Goal: Task Accomplishment & Management: Complete application form

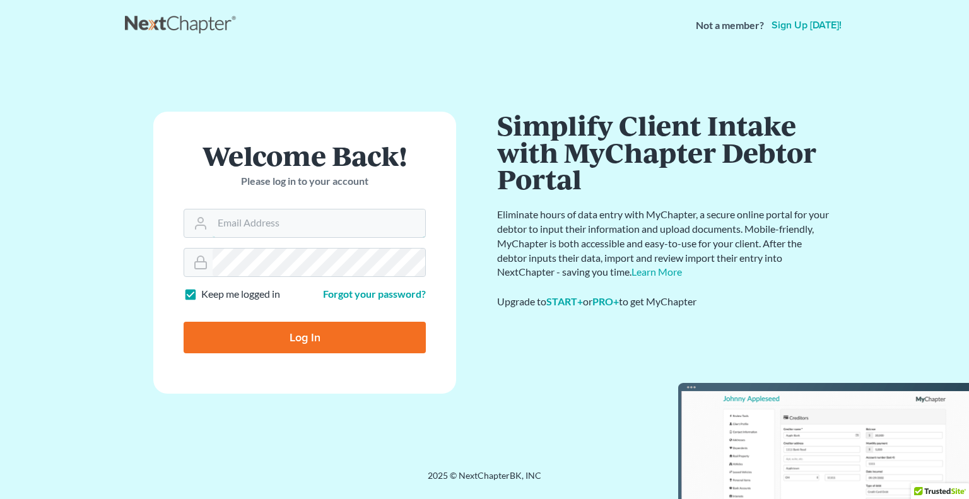
type input "khusain@kphlaw.com"
click at [396, 331] on input "Log In" at bounding box center [305, 338] width 242 height 32
type input "Thinking..."
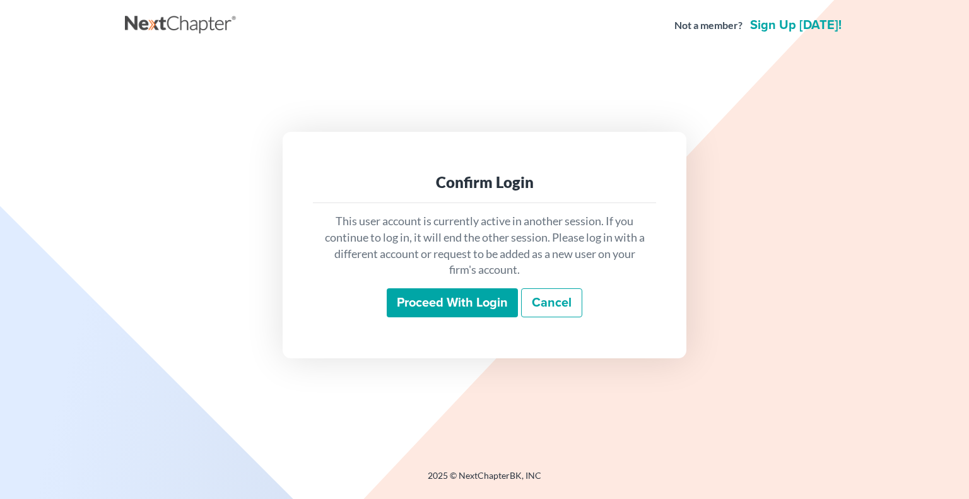
click at [432, 311] on input "Proceed with login" at bounding box center [452, 302] width 131 height 29
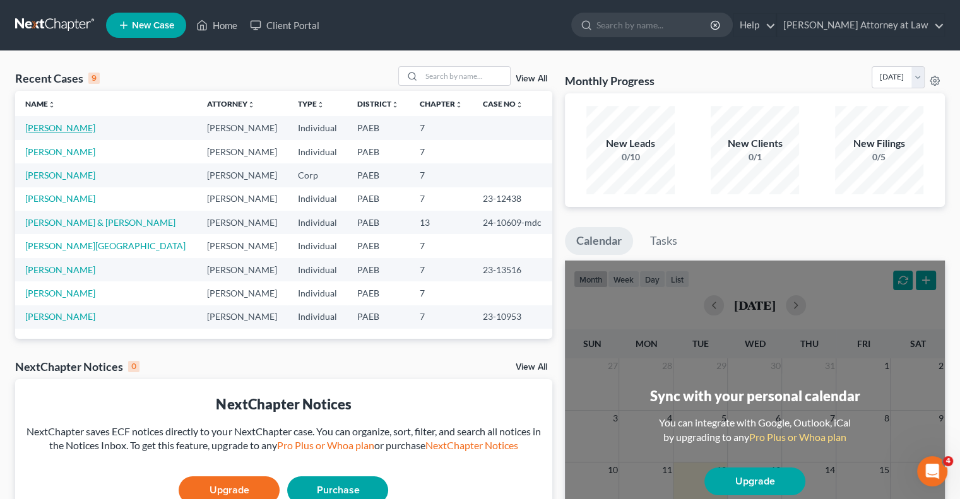
click at [64, 127] on link "[PERSON_NAME]" at bounding box center [60, 127] width 70 height 11
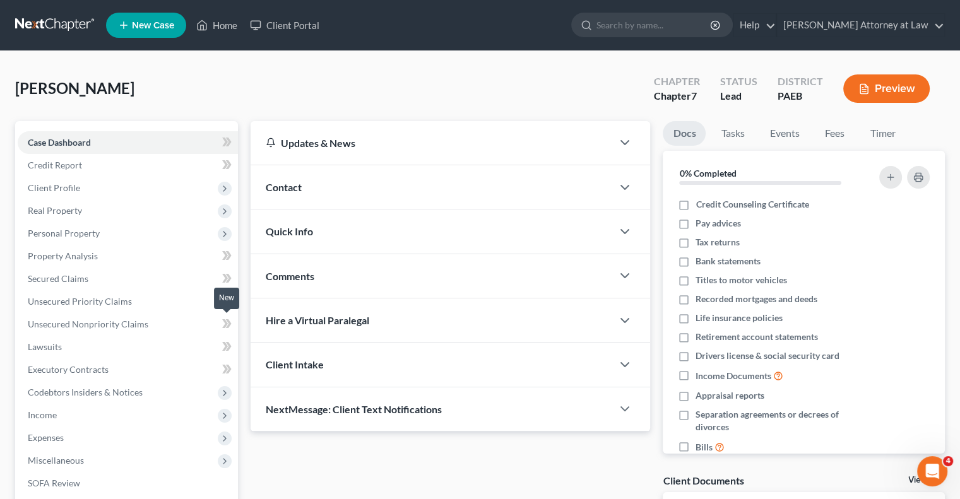
click at [226, 323] on icon at bounding box center [225, 323] width 6 height 9
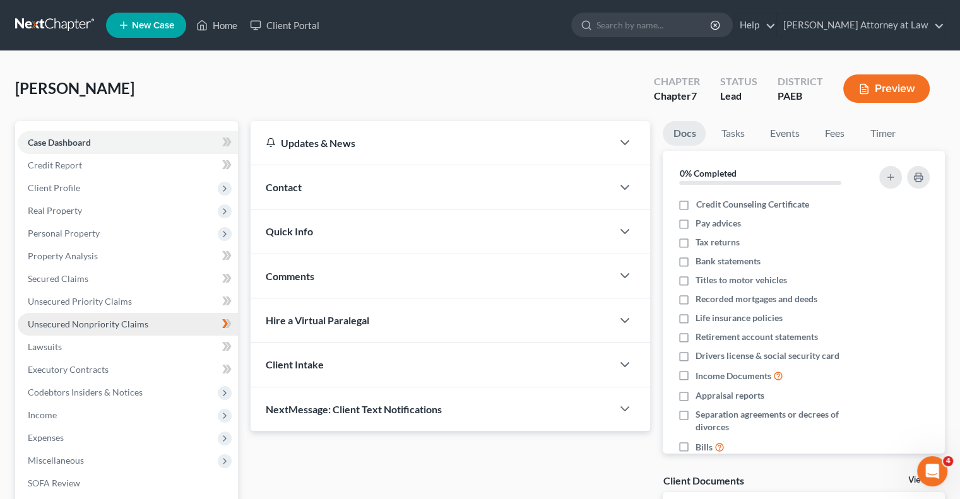
click at [116, 324] on span "Unsecured Nonpriority Claims" at bounding box center [88, 324] width 120 height 11
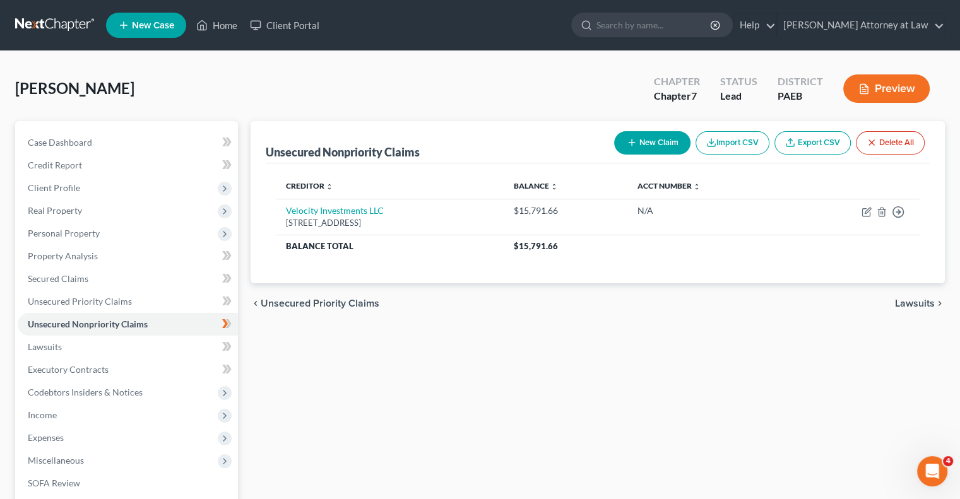
click at [646, 145] on button "New Claim" at bounding box center [652, 142] width 76 height 23
select select "0"
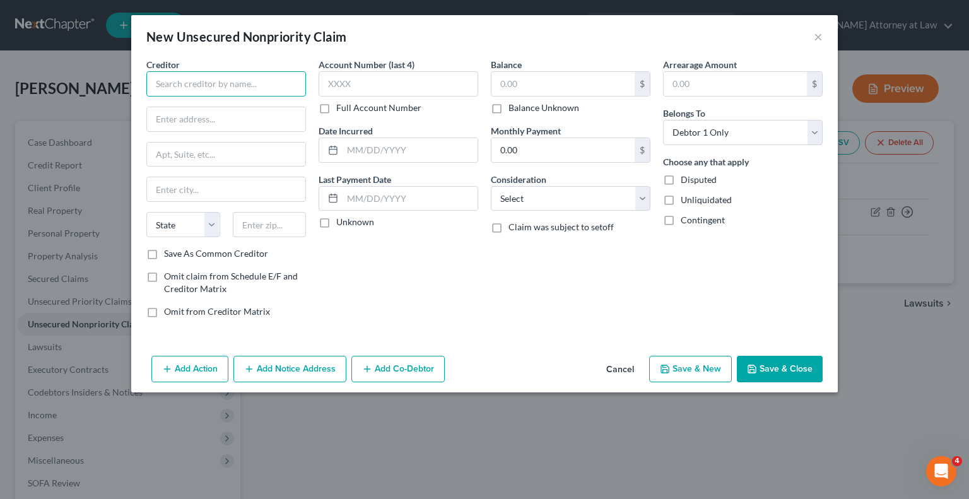
click at [187, 89] on input "text" at bounding box center [226, 83] width 160 height 25
type input "Capital One, N.A."
click at [168, 122] on input "text" at bounding box center [226, 119] width 158 height 24
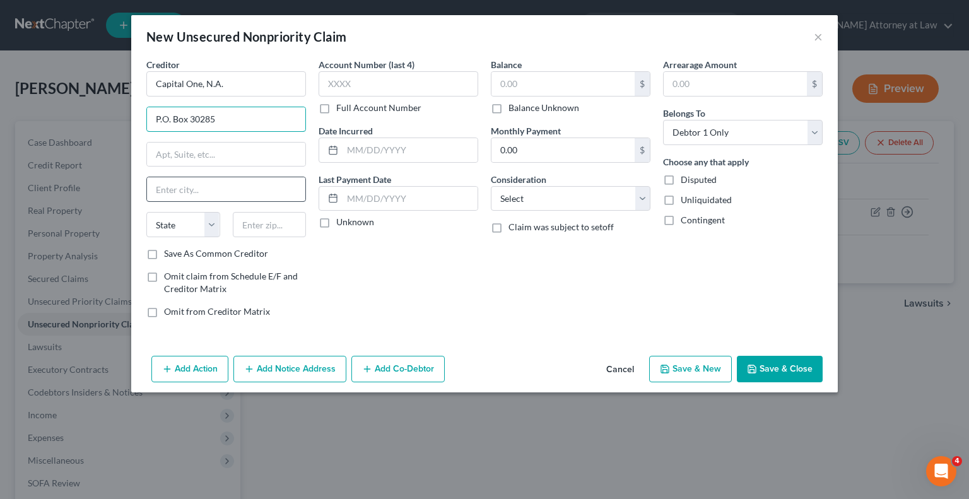
type input "P.O. Box 30285"
click at [172, 184] on input "text" at bounding box center [226, 189] width 158 height 24
type input "[GEOGRAPHIC_DATA]"
click at [212, 223] on select "State [US_STATE] AK AR AZ CA CO CT DE DC [GEOGRAPHIC_DATA] [GEOGRAPHIC_DATA] GU…" at bounding box center [183, 224] width 74 height 25
select select "46"
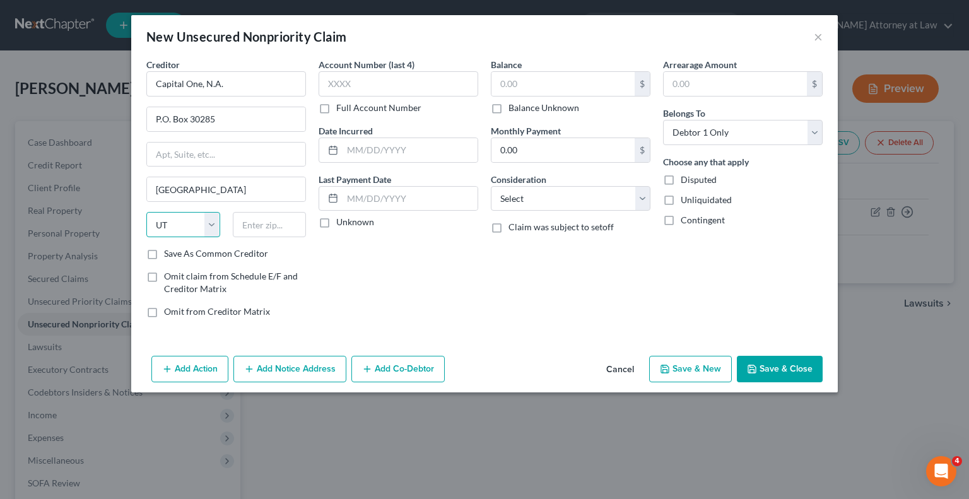
click at [146, 212] on select "State [US_STATE] AK AR AZ CA CO CT DE DC [GEOGRAPHIC_DATA] [GEOGRAPHIC_DATA] GU…" at bounding box center [183, 224] width 74 height 25
click at [263, 226] on input "text" at bounding box center [270, 224] width 74 height 25
type input "9"
type input "84130"
click at [164, 252] on label "Save As Common Creditor" at bounding box center [216, 253] width 104 height 13
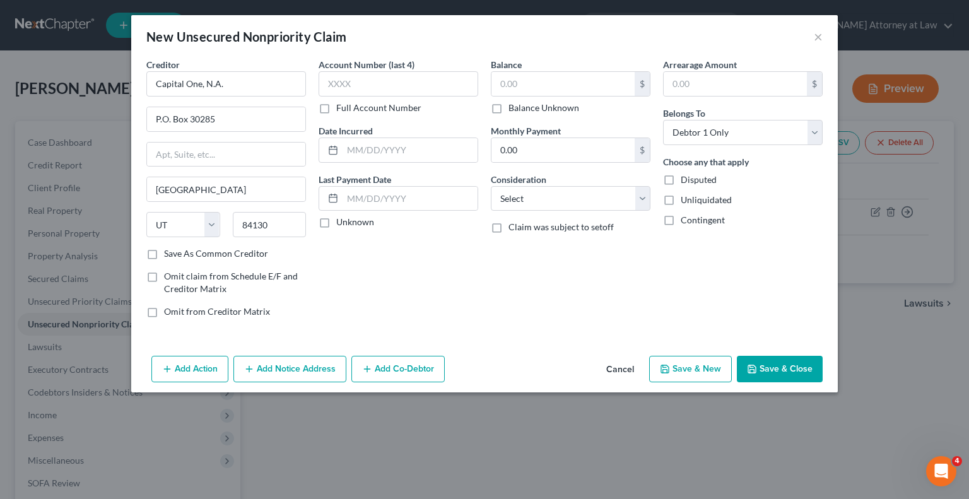
click at [169, 252] on input "Save As Common Creditor" at bounding box center [173, 251] width 8 height 8
checkbox input "true"
click at [351, 85] on input "text" at bounding box center [399, 83] width 160 height 25
type input "5990"
click at [336, 224] on label "Unknown" at bounding box center [355, 222] width 38 height 13
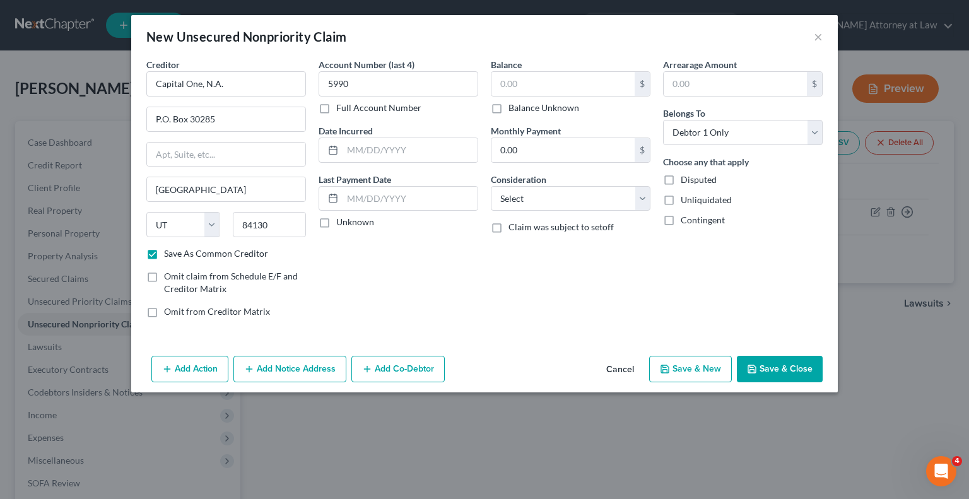
click at [341, 224] on input "Unknown" at bounding box center [345, 220] width 8 height 8
checkbox input "true"
click at [553, 75] on input "text" at bounding box center [562, 84] width 143 height 24
type input "4,779.33"
click at [640, 202] on select "Select Cable / Satellite Services Collection Agency Credit Card Debt Debt Couns…" at bounding box center [571, 198] width 160 height 25
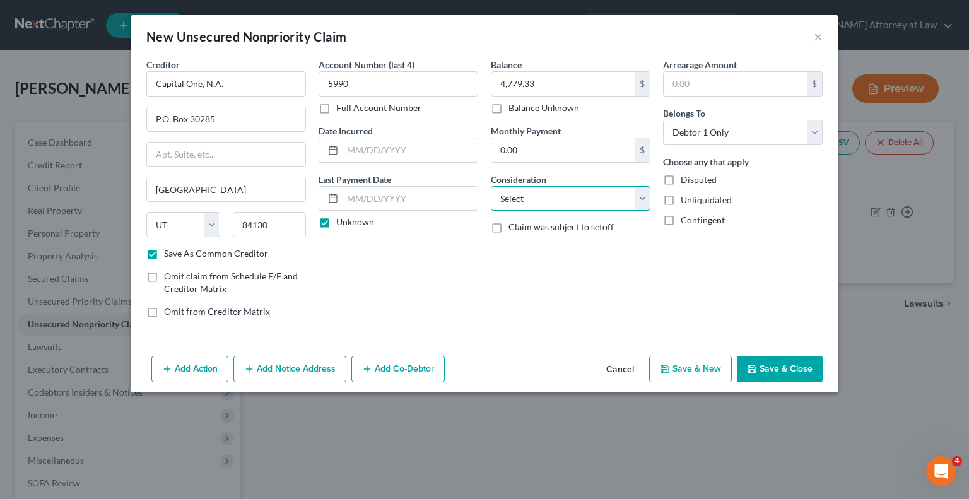
select select "2"
click at [491, 186] on select "Select Cable / Satellite Services Collection Agency Credit Card Debt Debt Couns…" at bounding box center [571, 198] width 160 height 25
drag, startPoint x: 291, startPoint y: 365, endPoint x: 265, endPoint y: 366, distance: 26.5
click at [265, 366] on button "Add Notice Address" at bounding box center [289, 369] width 113 height 26
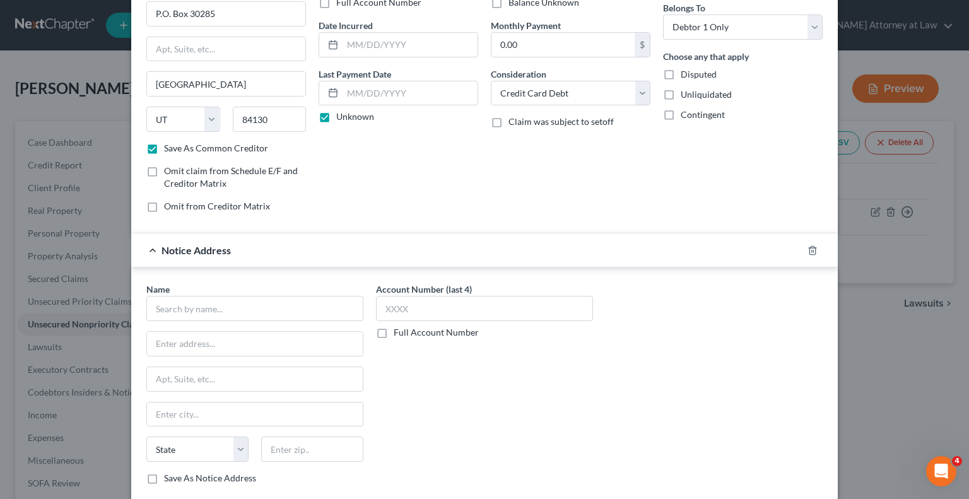
scroll to position [110, 0]
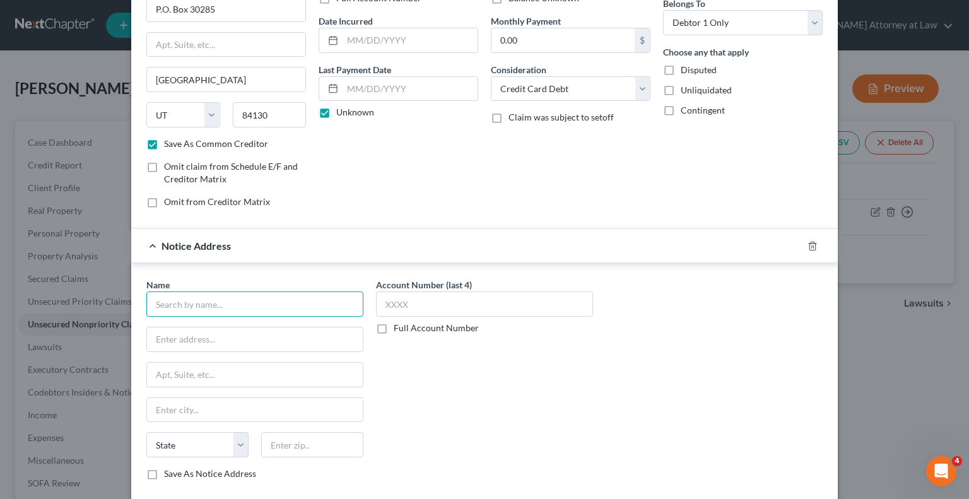
click at [222, 303] on input "text" at bounding box center [254, 303] width 217 height 25
type input "[PERSON_NAME] & Associates, P.C."
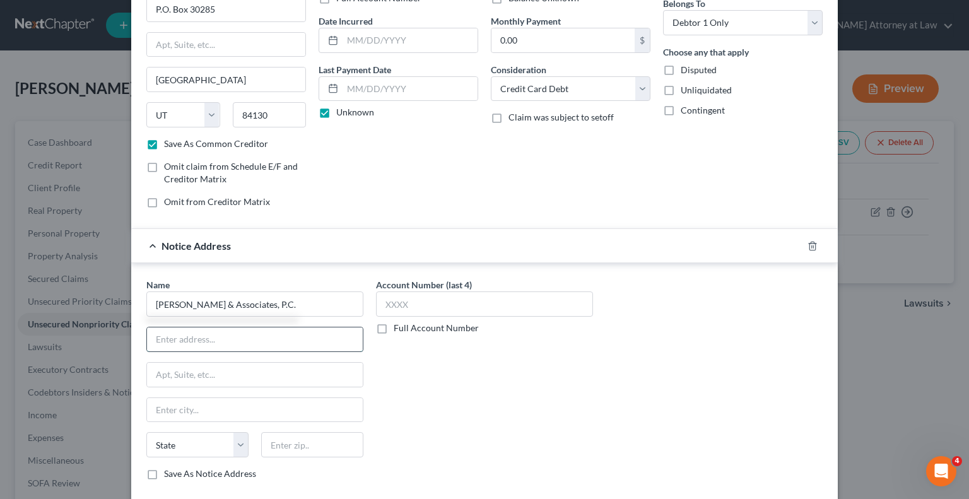
click at [191, 337] on input "text" at bounding box center [255, 339] width 216 height 24
type input "[STREET_ADDRESS]"
click at [162, 403] on input "text" at bounding box center [255, 410] width 216 height 24
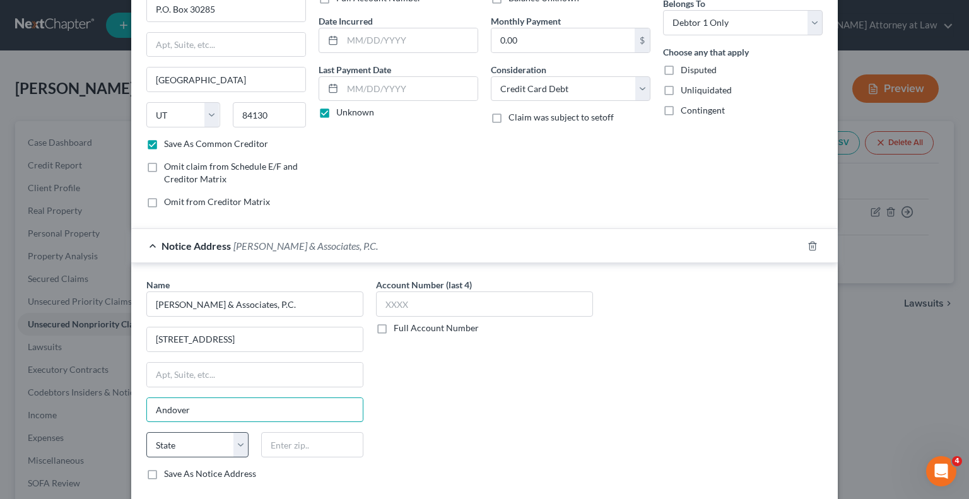
type input "Andover"
click at [238, 441] on select "State [US_STATE] AK AR AZ CA CO CT DE DC [GEOGRAPHIC_DATA] [GEOGRAPHIC_DATA] GU…" at bounding box center [197, 444] width 102 height 25
select select "22"
click at [146, 432] on select "State [US_STATE] AK AR AZ CA CO CT DE DC [GEOGRAPHIC_DATA] [GEOGRAPHIC_DATA] GU…" at bounding box center [197, 444] width 102 height 25
click at [290, 449] on input "text" at bounding box center [312, 444] width 102 height 25
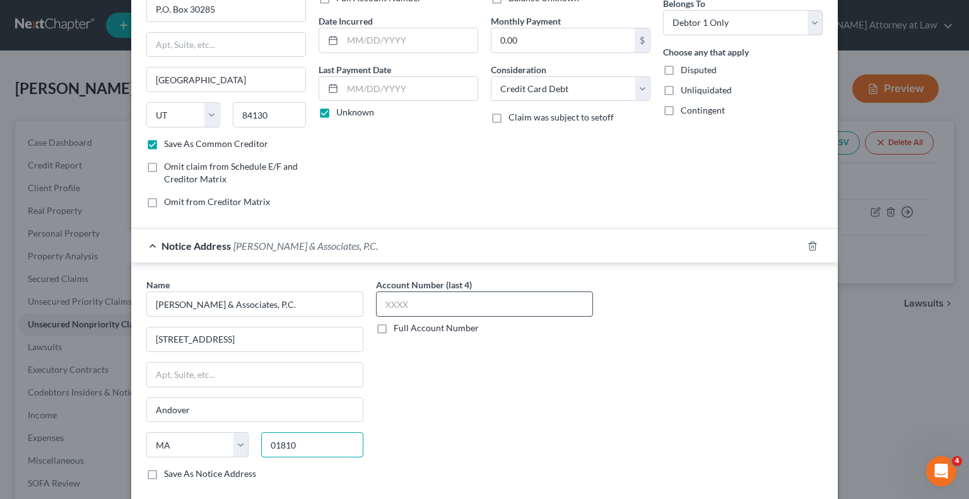
type input "01810"
click at [412, 308] on input "text" at bounding box center [484, 303] width 217 height 25
type input "5990"
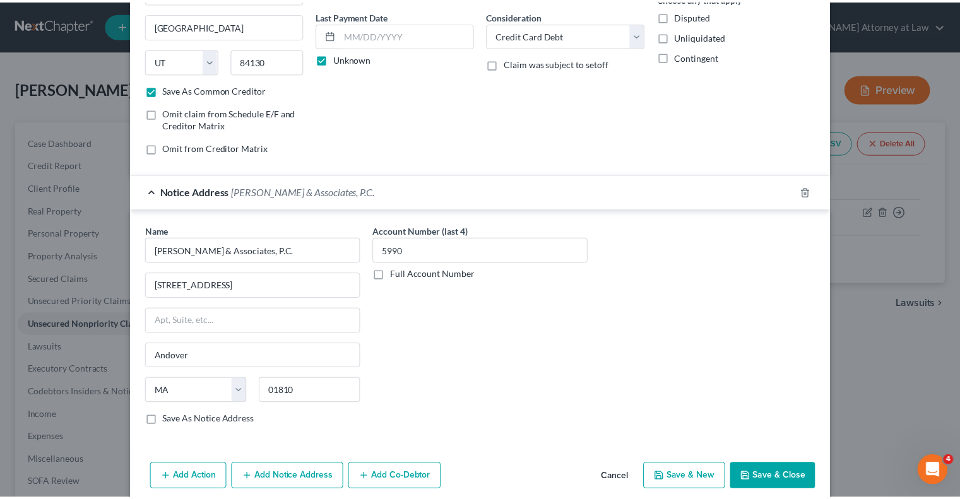
scroll to position [177, 0]
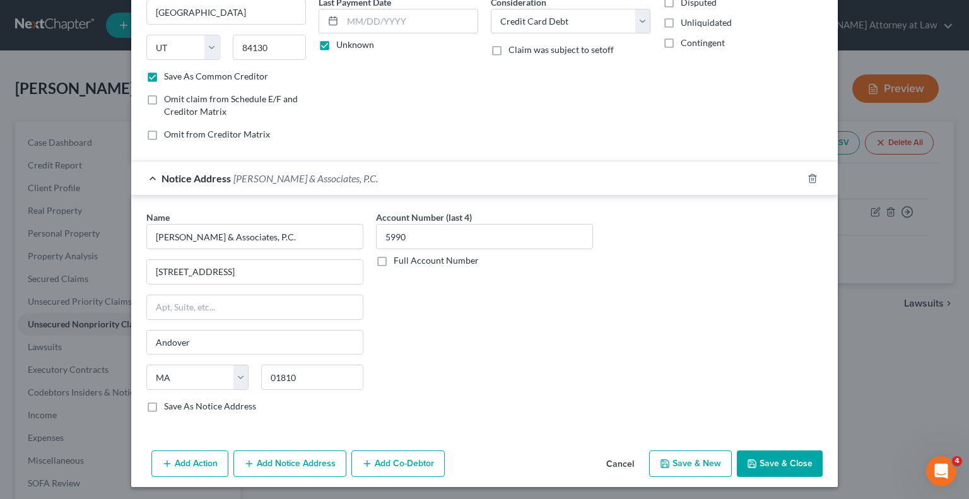
click at [804, 457] on button "Save & Close" at bounding box center [780, 463] width 86 height 26
checkbox input "false"
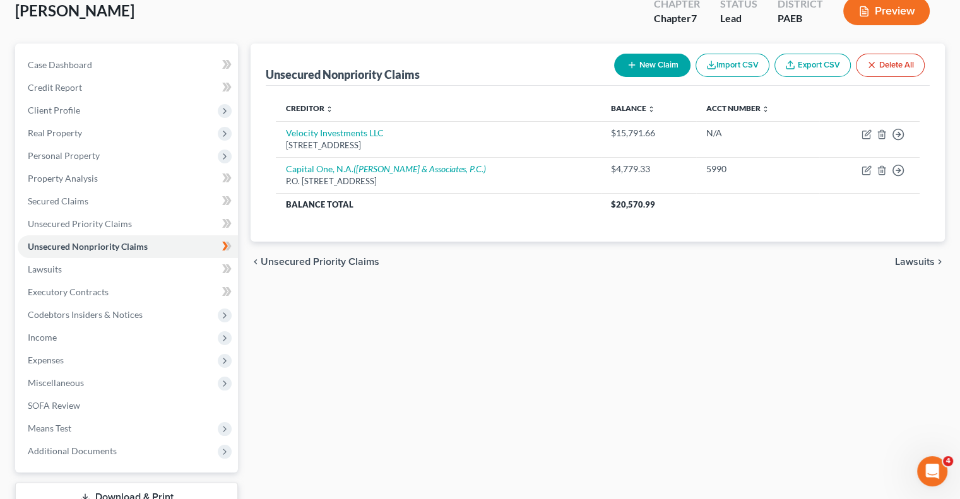
scroll to position [79, 0]
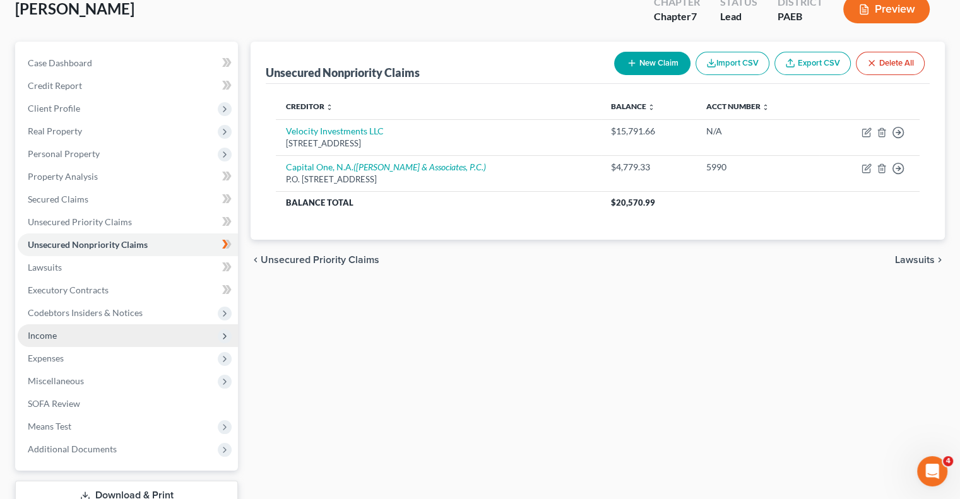
click at [225, 335] on icon at bounding box center [225, 336] width 10 height 10
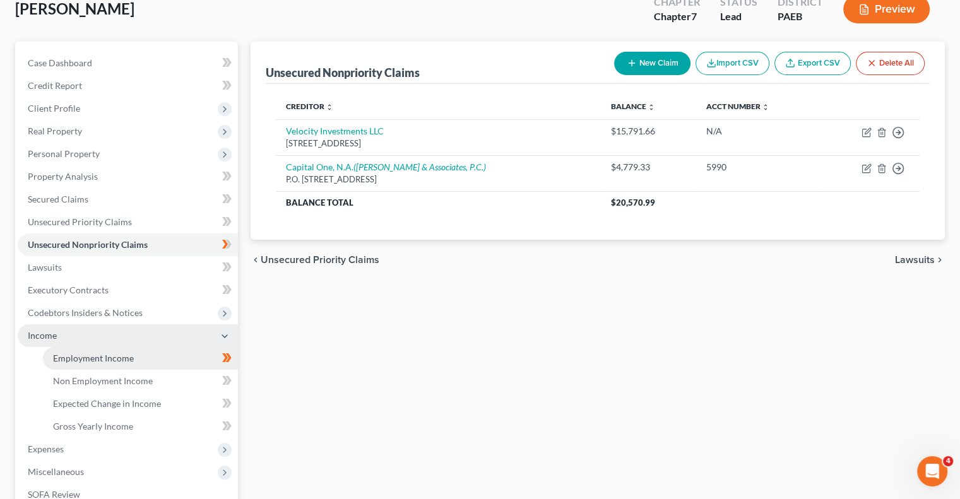
click at [121, 358] on span "Employment Income" at bounding box center [93, 358] width 81 height 11
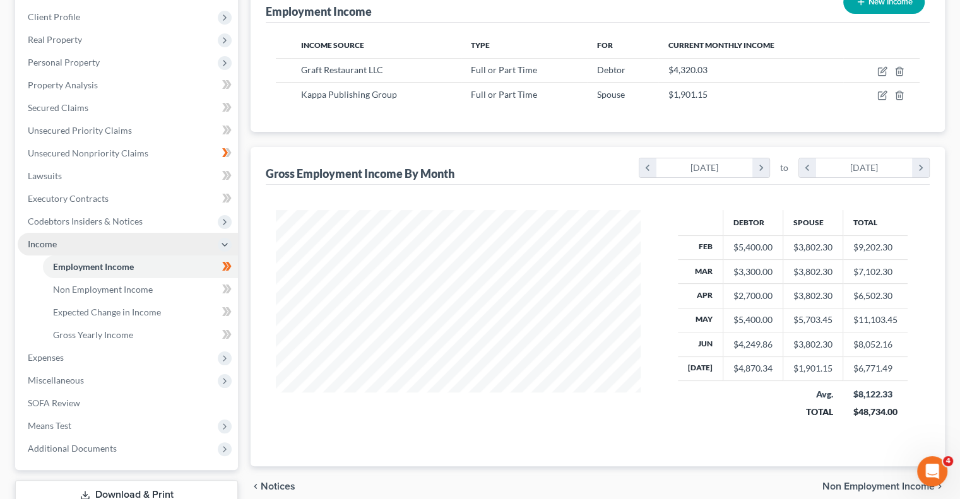
scroll to position [209, 0]
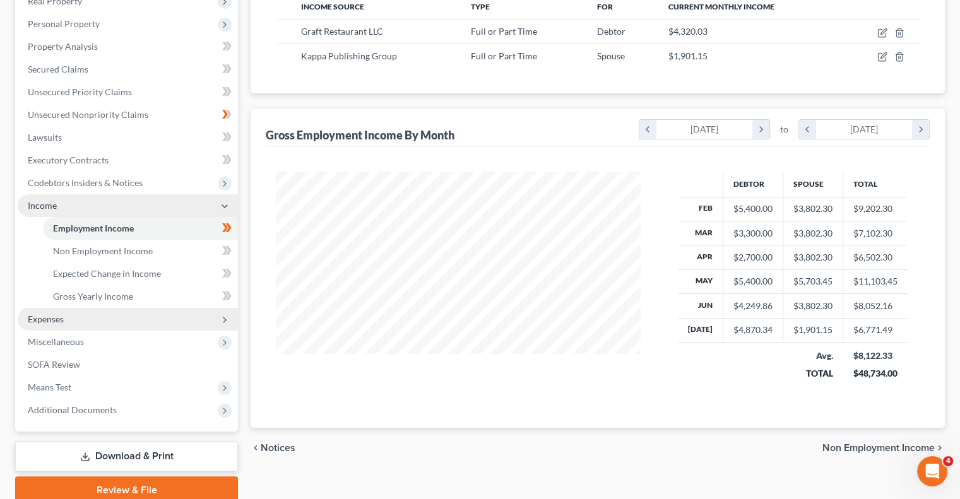
click at [94, 318] on span "Expenses" at bounding box center [128, 319] width 220 height 23
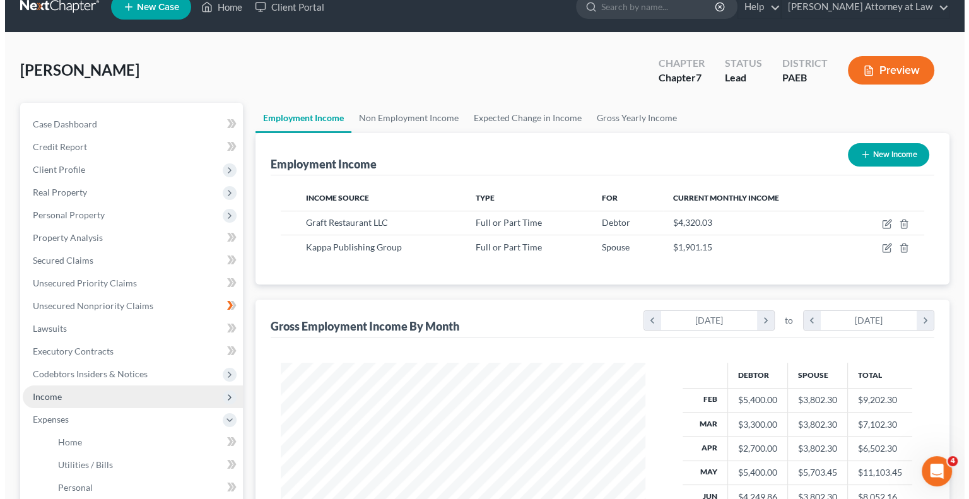
scroll to position [0, 0]
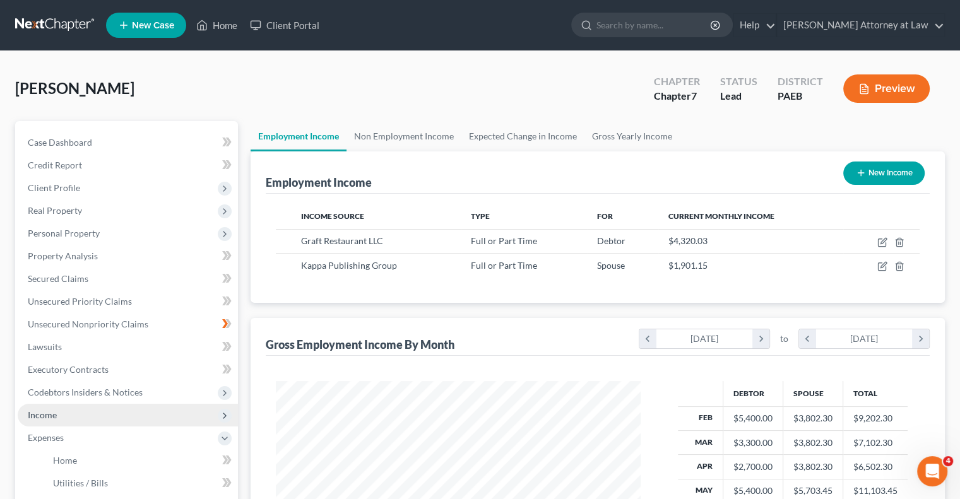
click at [895, 91] on button "Preview" at bounding box center [886, 88] width 86 height 28
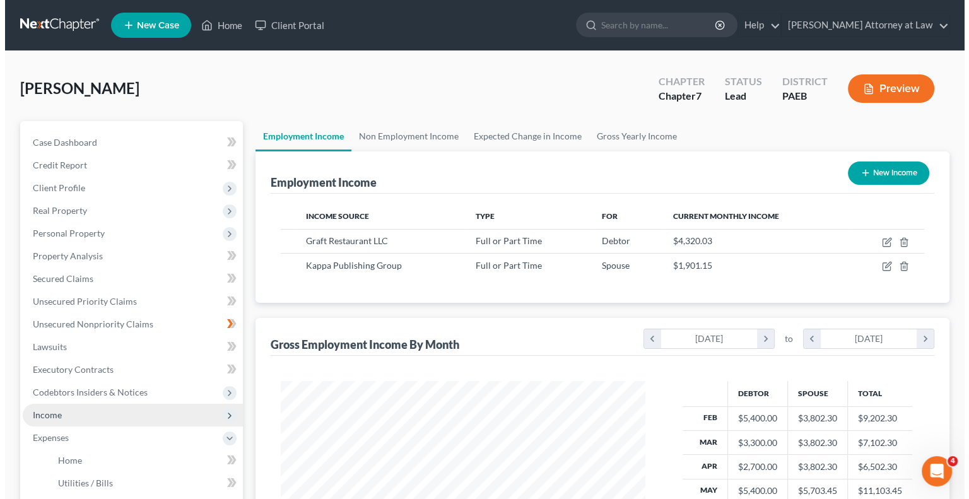
scroll to position [225, 394]
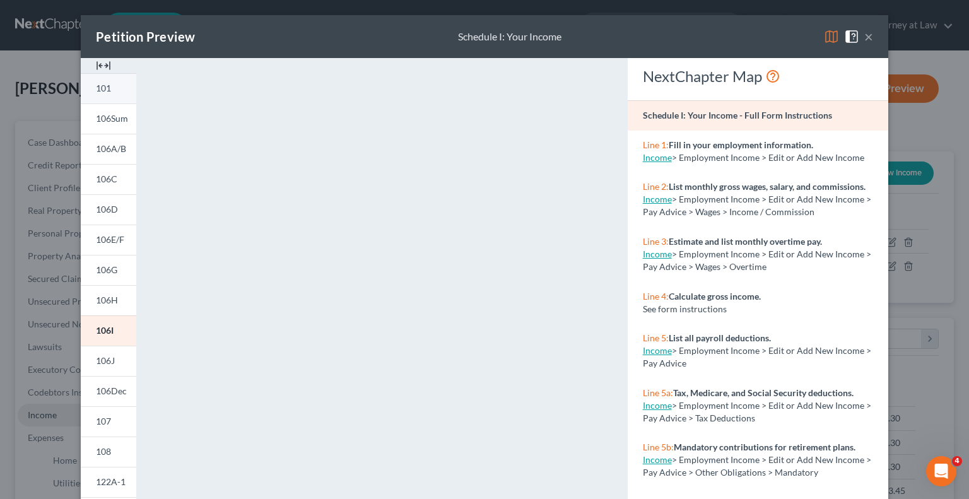
click at [97, 90] on span "101" at bounding box center [103, 88] width 15 height 11
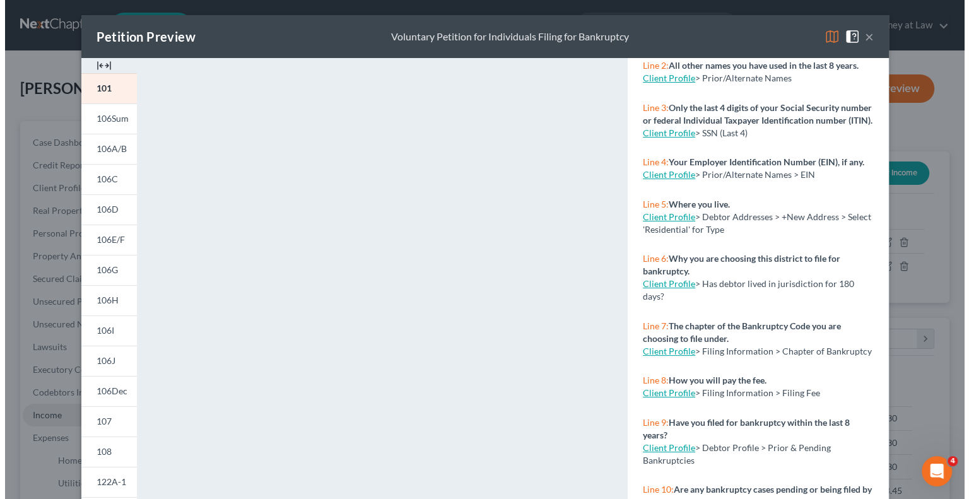
scroll to position [630640, 630475]
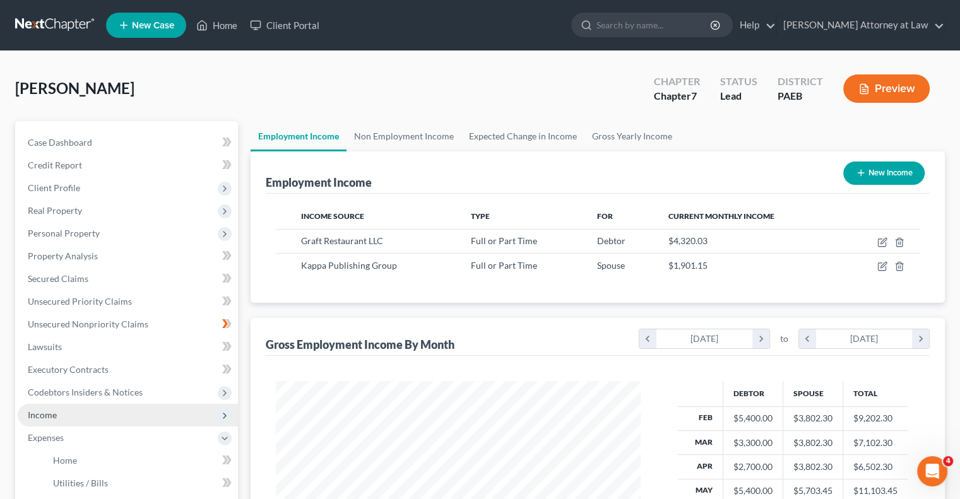
drag, startPoint x: 960, startPoint y: 333, endPoint x: 954, endPoint y: 384, distance: 51.3
click at [881, 83] on button "Preview" at bounding box center [886, 88] width 86 height 28
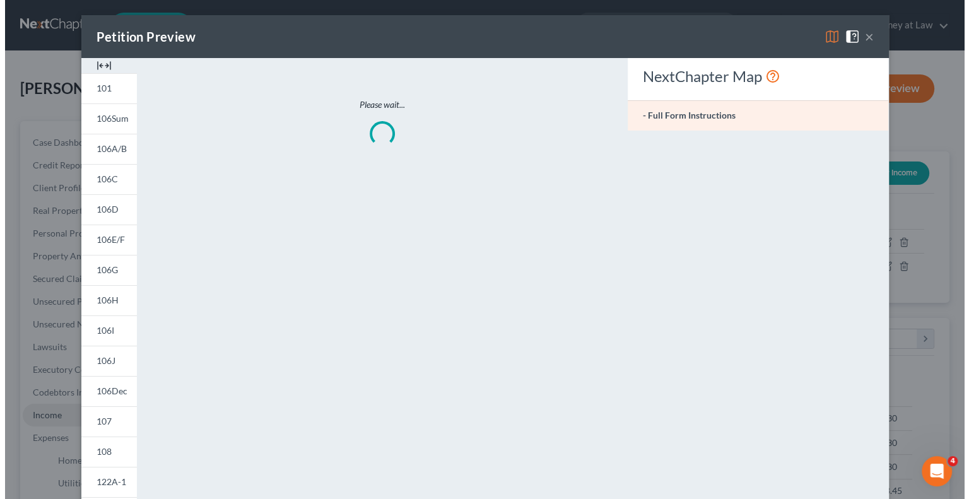
scroll to position [225, 394]
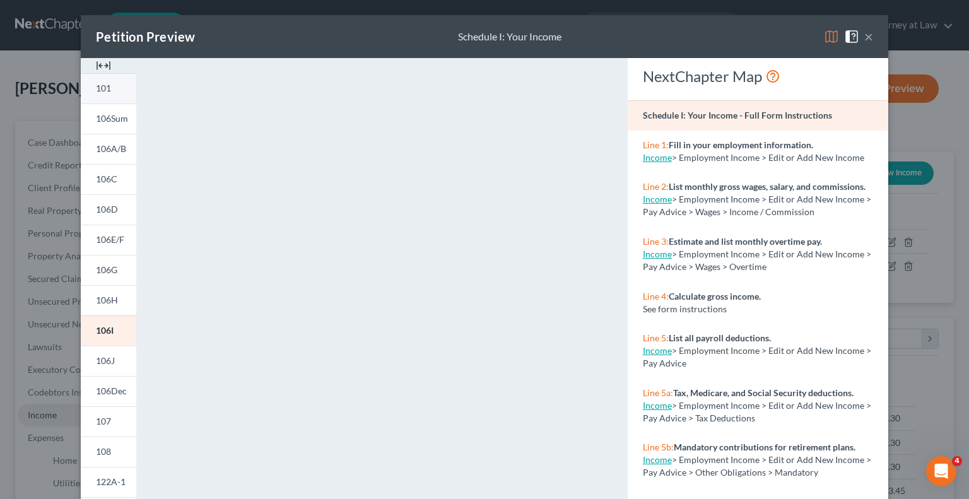
click at [103, 88] on span "101" at bounding box center [103, 88] width 15 height 11
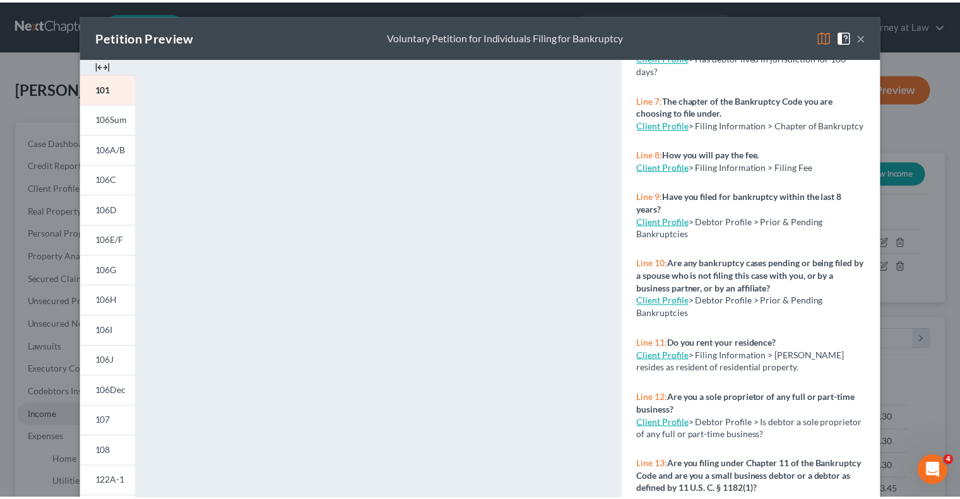
scroll to position [630640, 630475]
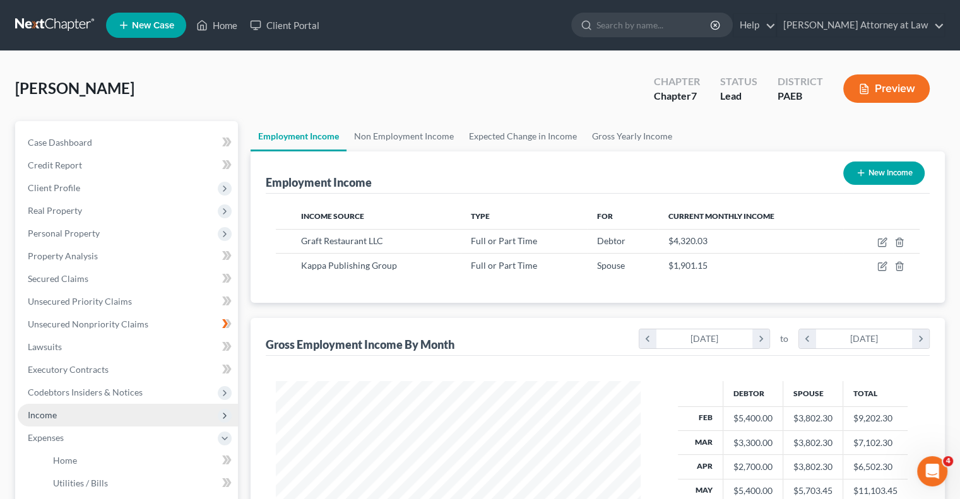
drag, startPoint x: 962, startPoint y: 336, endPoint x: 956, endPoint y: 390, distance: 54.6
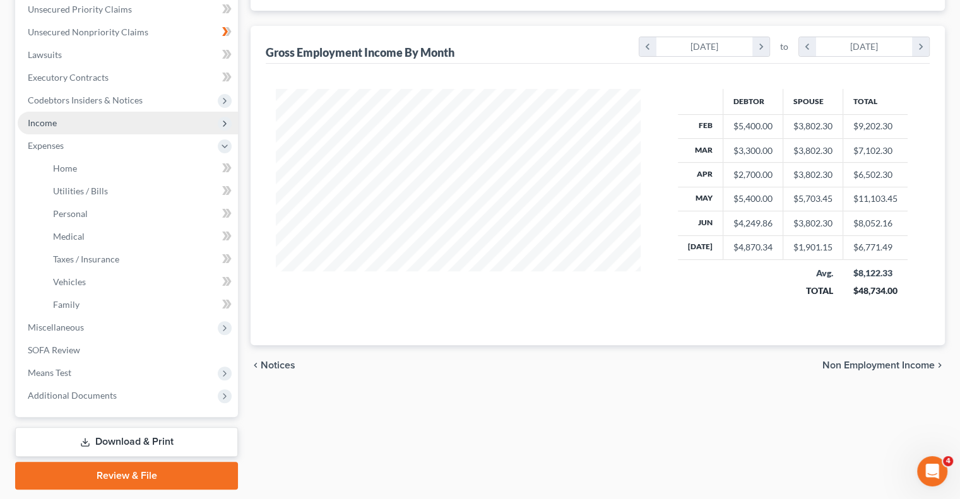
scroll to position [295, 0]
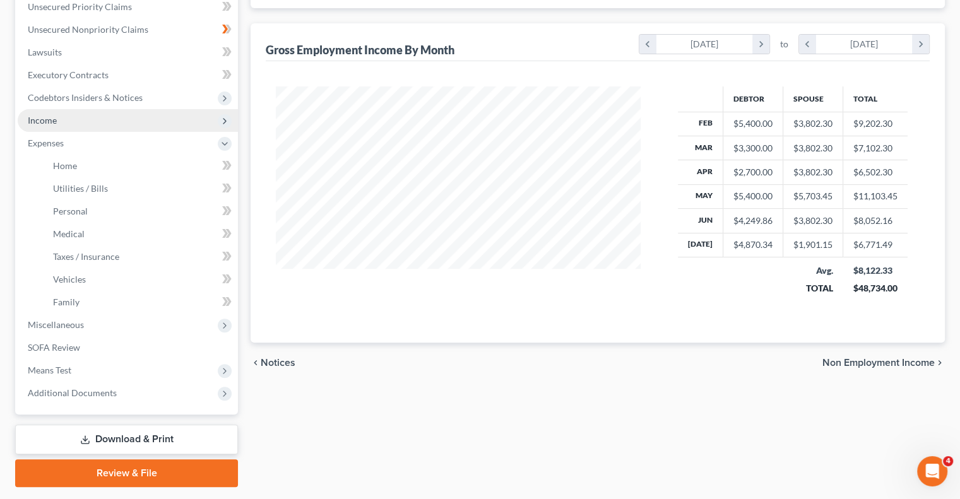
click at [86, 439] on icon at bounding box center [85, 440] width 10 height 10
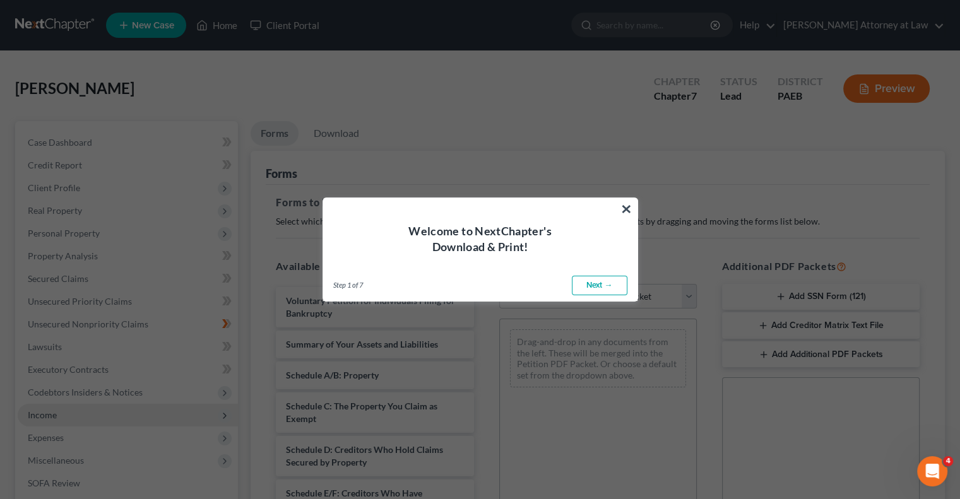
click at [598, 285] on link "Next →" at bounding box center [600, 286] width 56 height 20
select select "0"
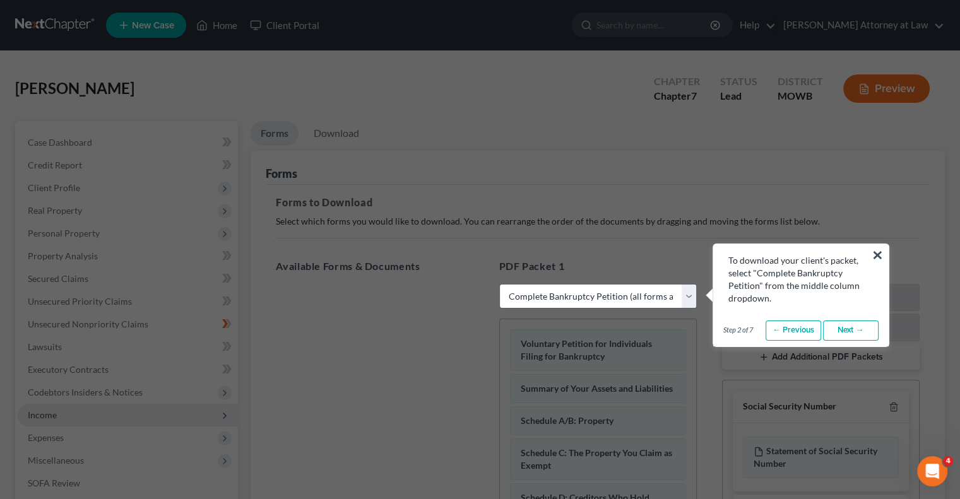
click at [845, 331] on link "Next →" at bounding box center [851, 330] width 56 height 20
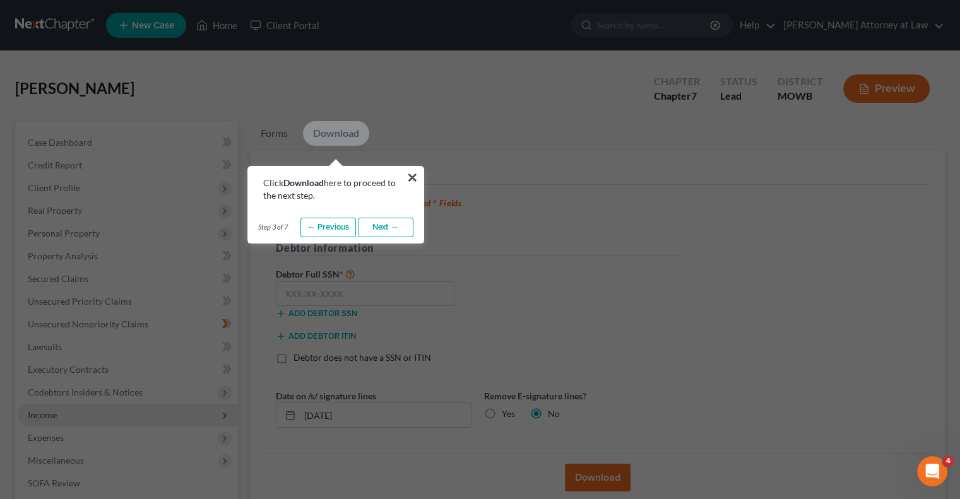
click at [389, 226] on link "Next →" at bounding box center [386, 228] width 56 height 20
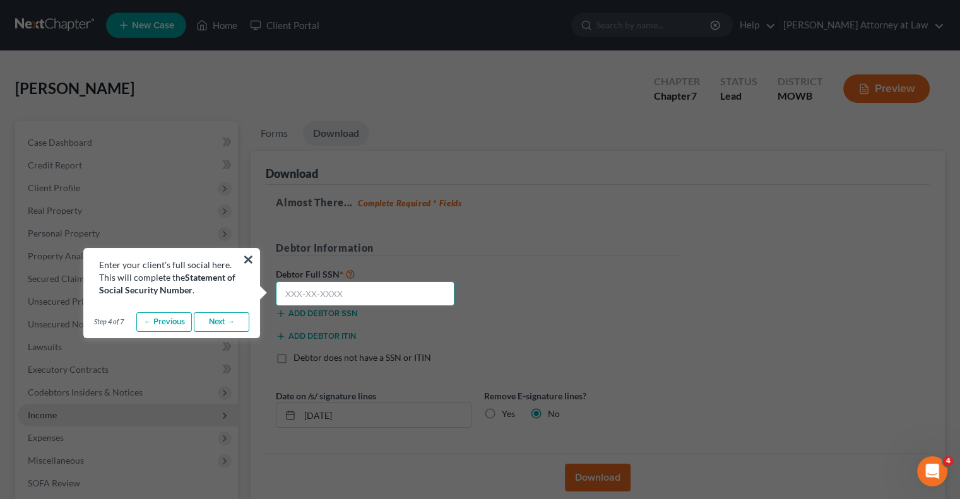
click at [299, 297] on input "text" at bounding box center [365, 293] width 179 height 25
type input "182-84-8707"
click at [232, 325] on link "Next →" at bounding box center [222, 322] width 56 height 20
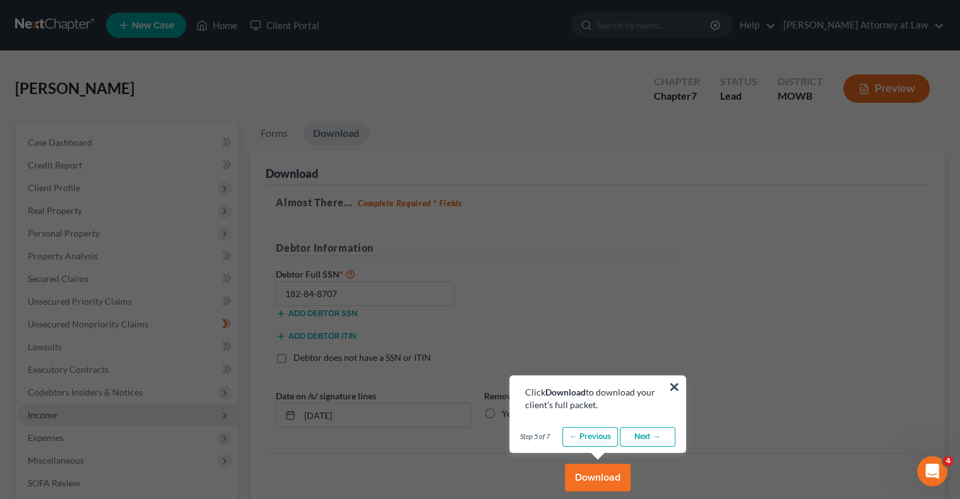
click at [643, 434] on link "Next →" at bounding box center [648, 437] width 56 height 20
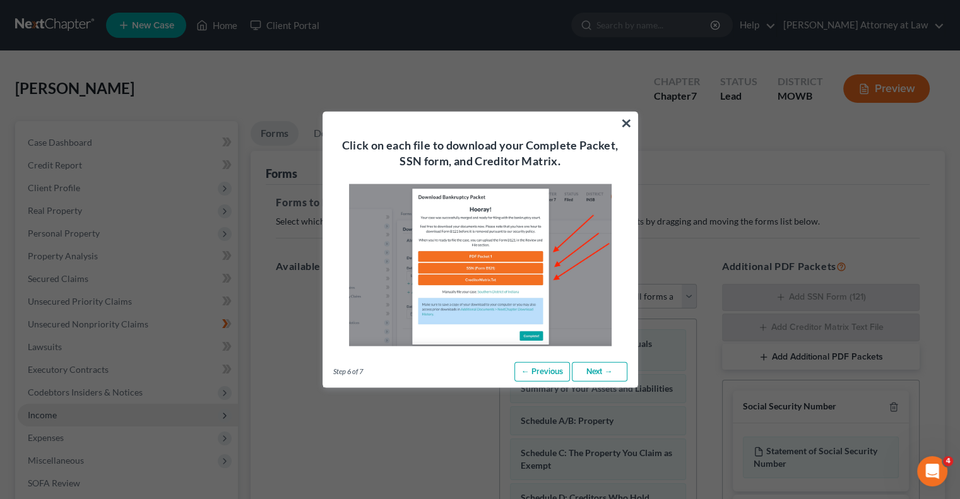
click at [604, 373] on link "Next →" at bounding box center [600, 371] width 56 height 20
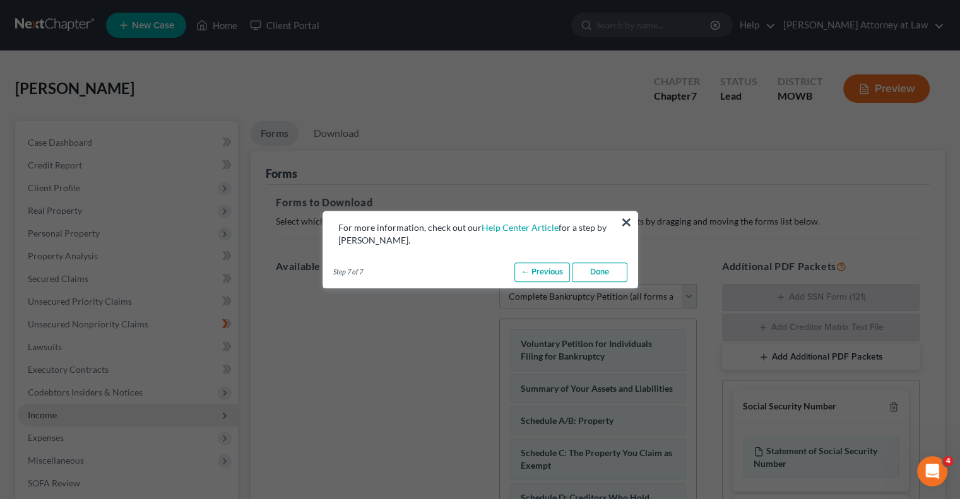
click at [603, 273] on link "Done" at bounding box center [600, 272] width 56 height 20
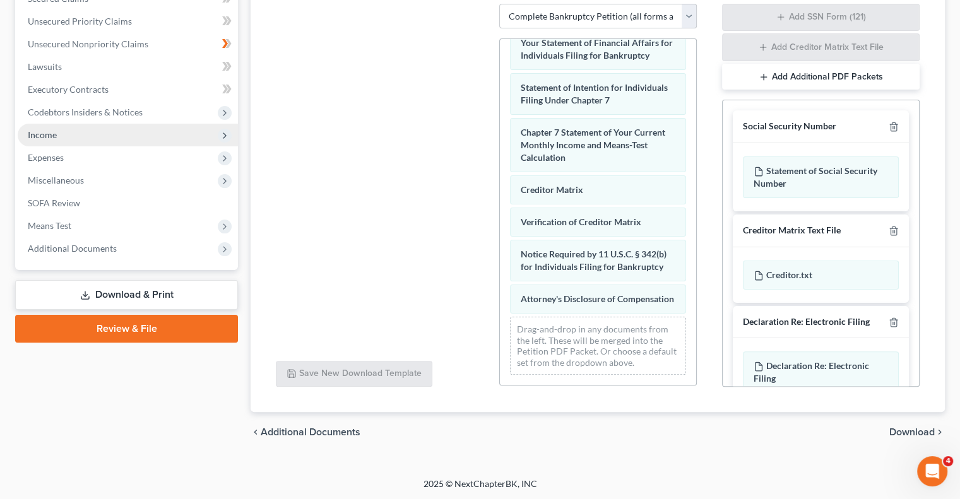
scroll to position [28, 0]
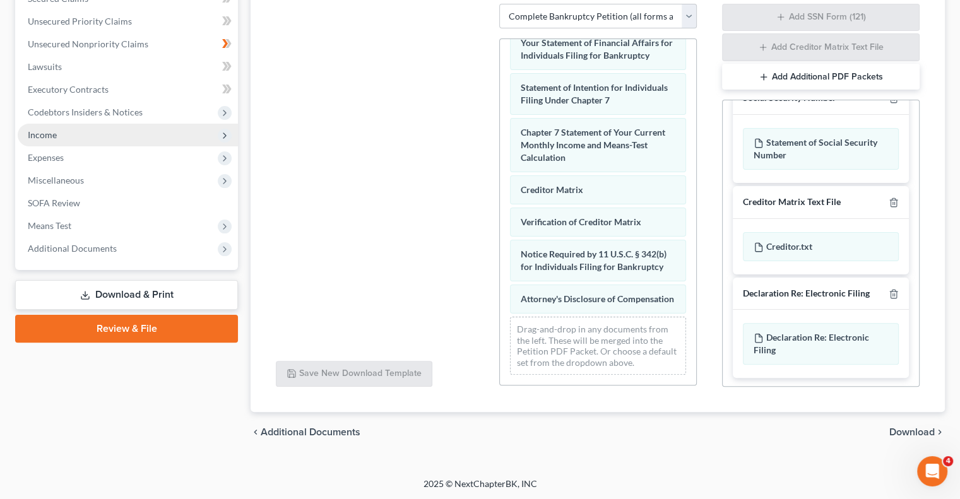
click at [919, 429] on span "Download" at bounding box center [911, 432] width 45 height 10
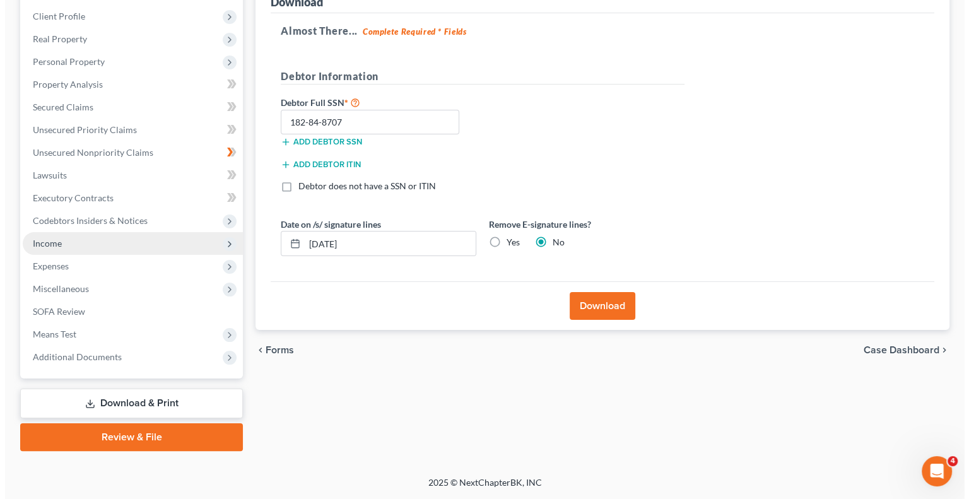
scroll to position [170, 0]
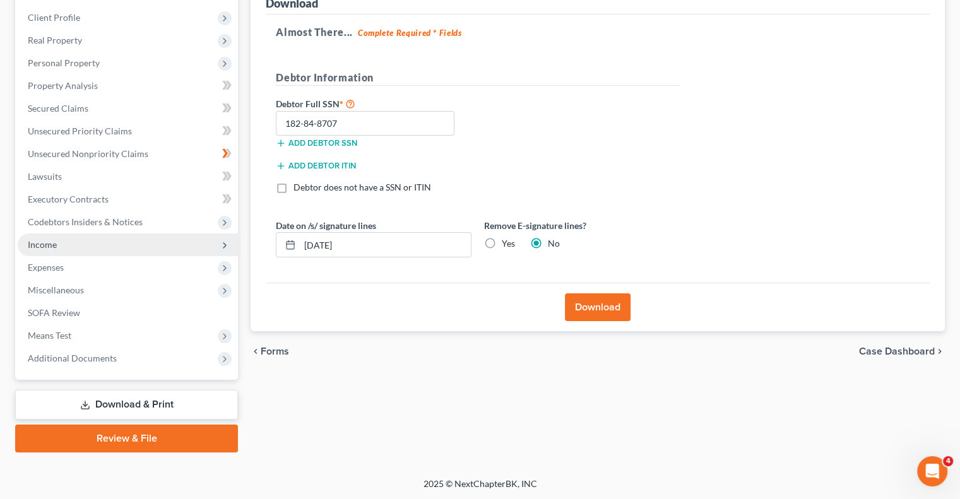
click at [611, 307] on button "Download" at bounding box center [598, 307] width 66 height 28
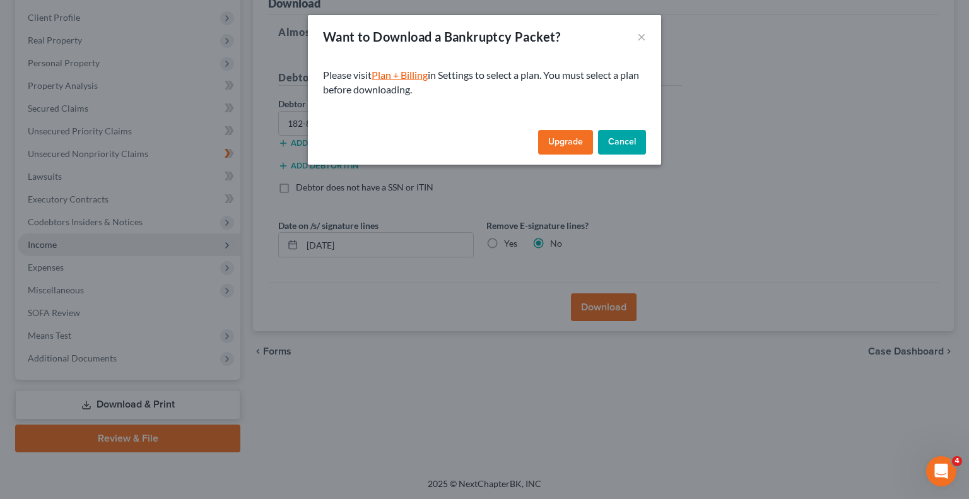
click at [407, 78] on link "Plan + Billing" at bounding box center [400, 75] width 56 height 12
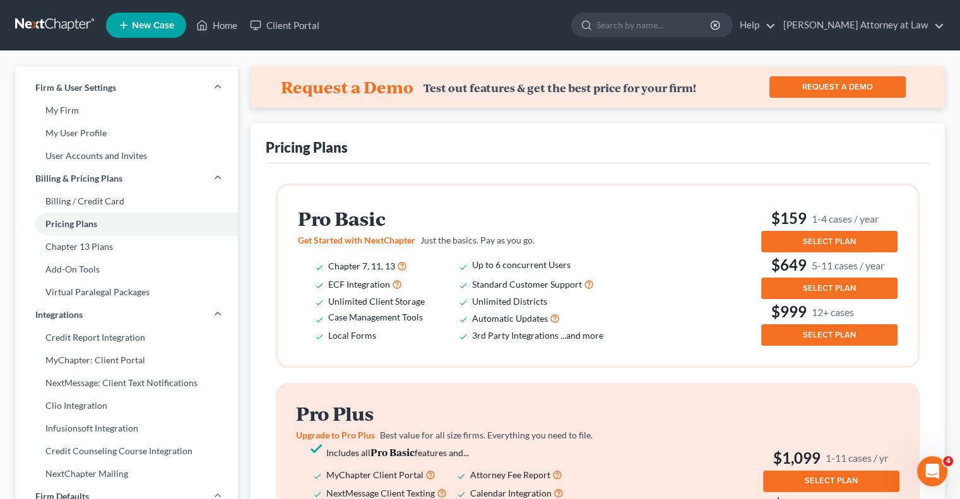
click at [835, 243] on span "SELECT PLAN" at bounding box center [828, 242] width 53 height 10
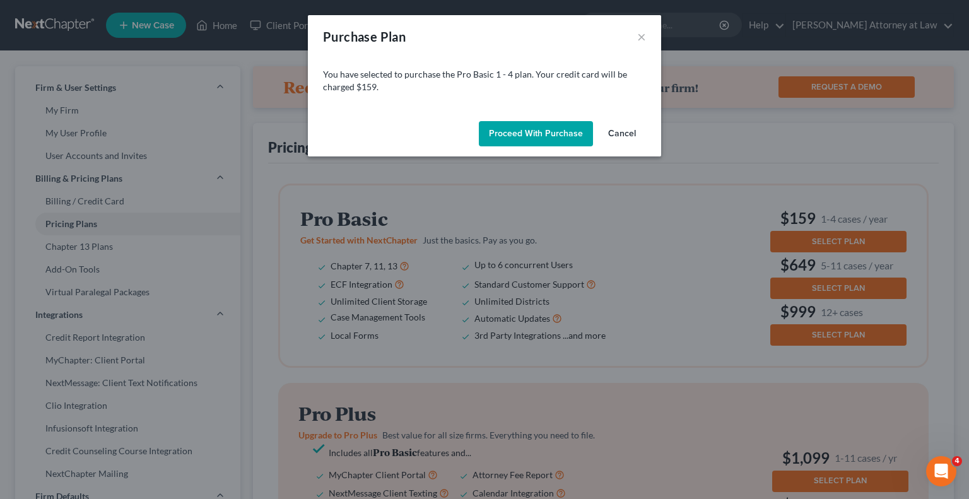
click at [562, 137] on button "Proceed with Purchase" at bounding box center [536, 133] width 114 height 25
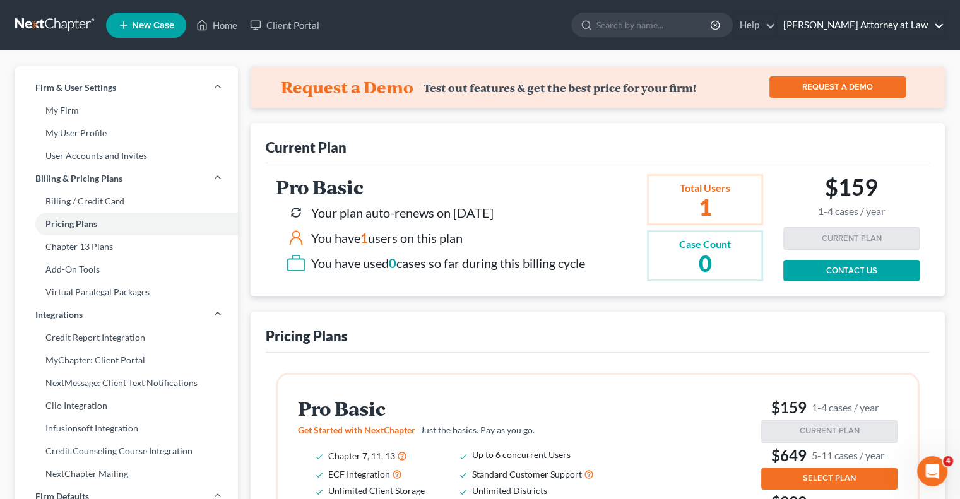
click at [936, 23] on link "[PERSON_NAME] Attorney at Law" at bounding box center [860, 25] width 167 height 23
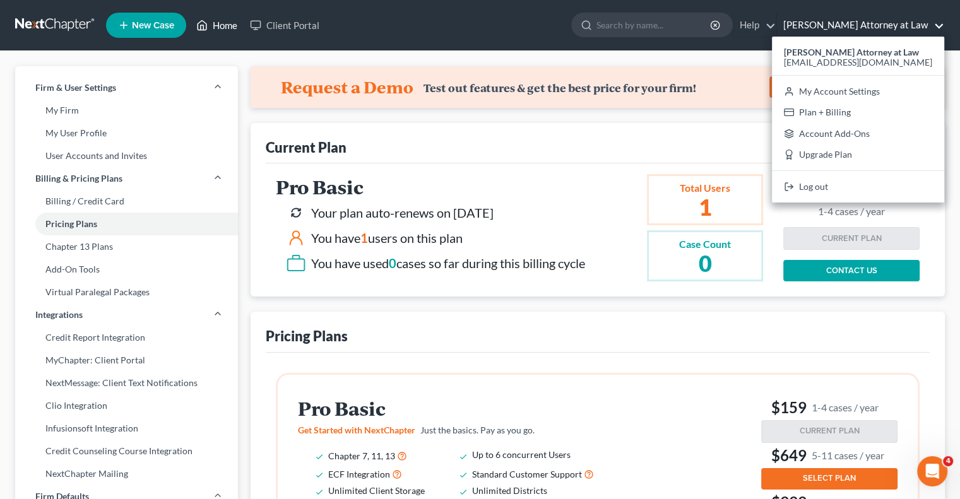
click at [223, 27] on link "Home" at bounding box center [217, 25] width 54 height 23
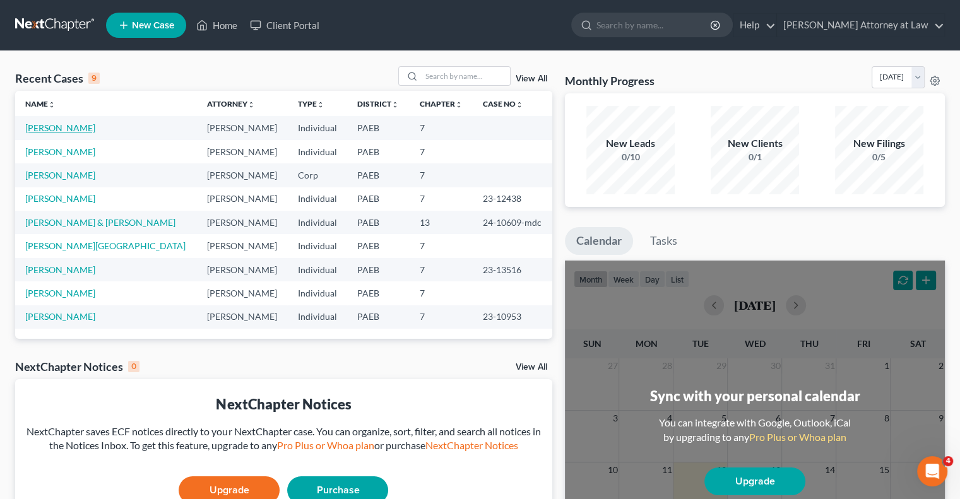
click at [50, 128] on link "[PERSON_NAME]" at bounding box center [60, 127] width 70 height 11
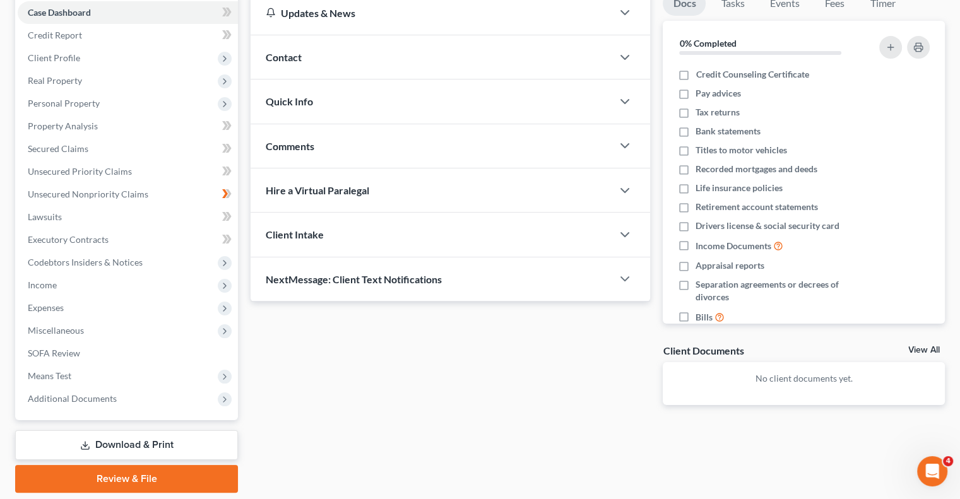
scroll to position [151, 0]
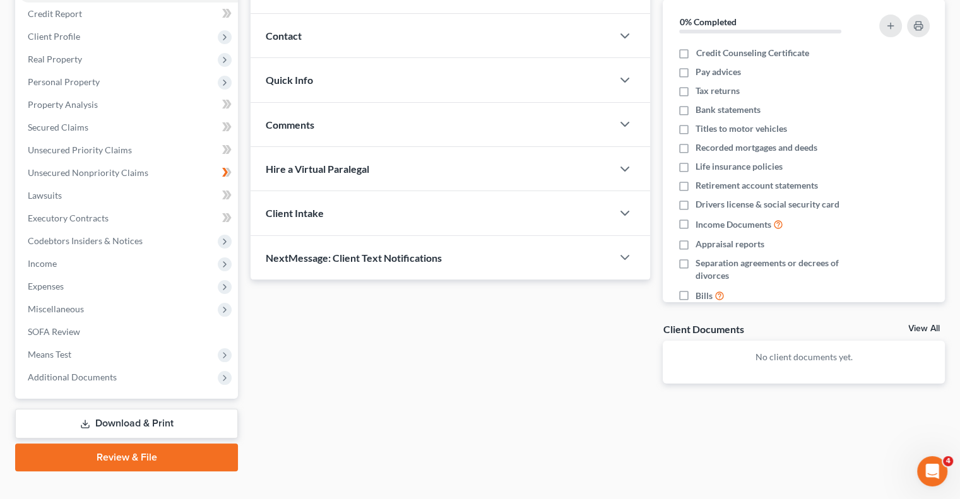
click at [117, 431] on link "Download & Print" at bounding box center [126, 424] width 223 height 30
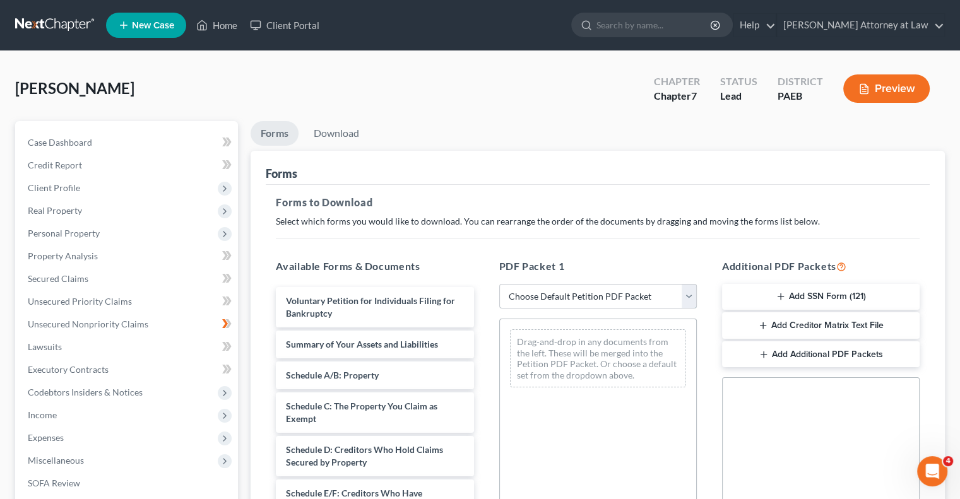
click at [688, 295] on select "Choose Default Petition PDF Packet Complete Bankruptcy Petition (all forms and …" at bounding box center [597, 296] width 197 height 25
select select "0"
click at [499, 284] on select "Choose Default Petition PDF Packet Complete Bankruptcy Petition (all forms and …" at bounding box center [597, 296] width 197 height 25
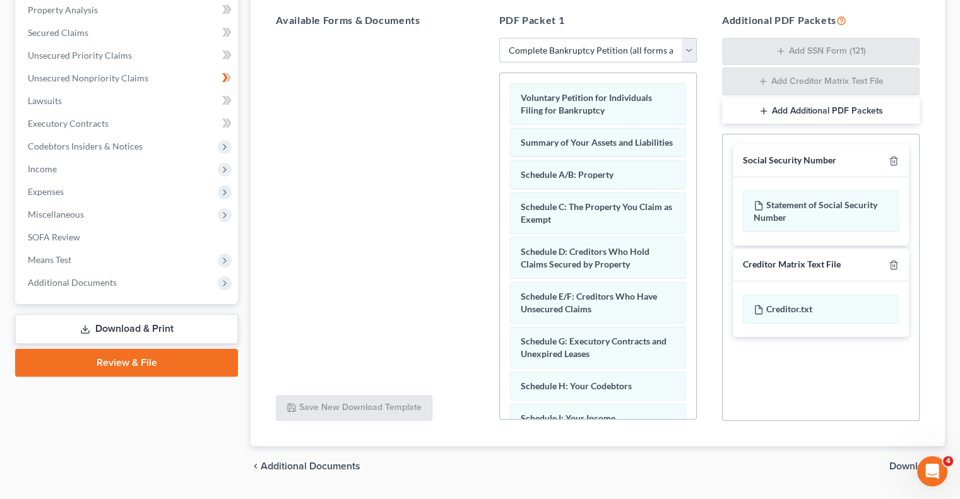
scroll to position [280, 0]
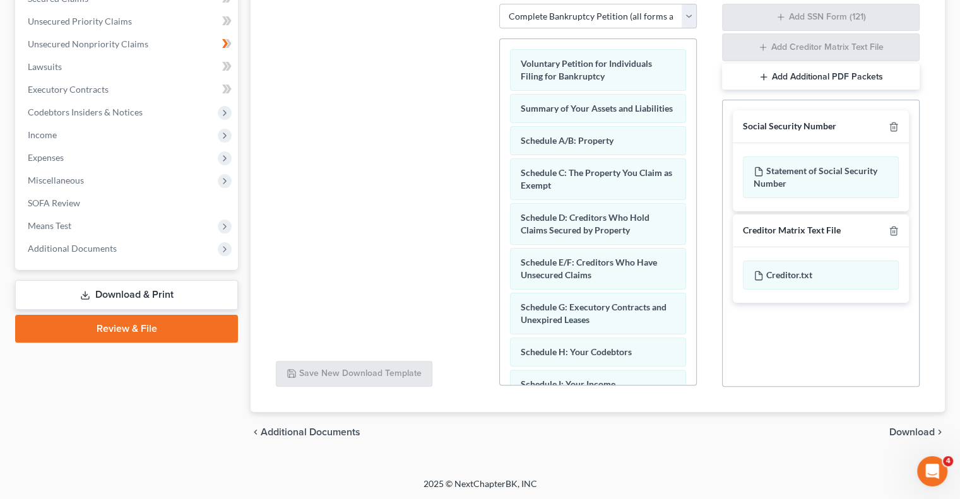
click at [915, 428] on span "Download" at bounding box center [911, 432] width 45 height 10
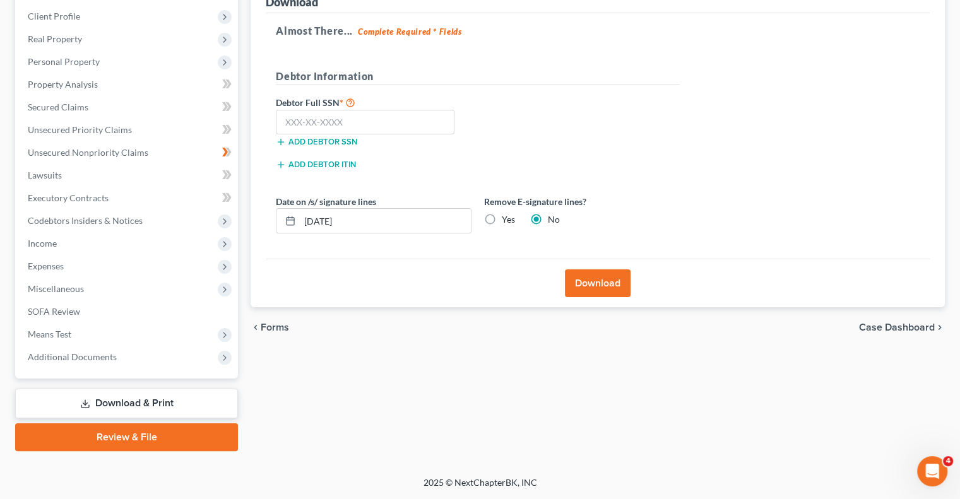
scroll to position [170, 0]
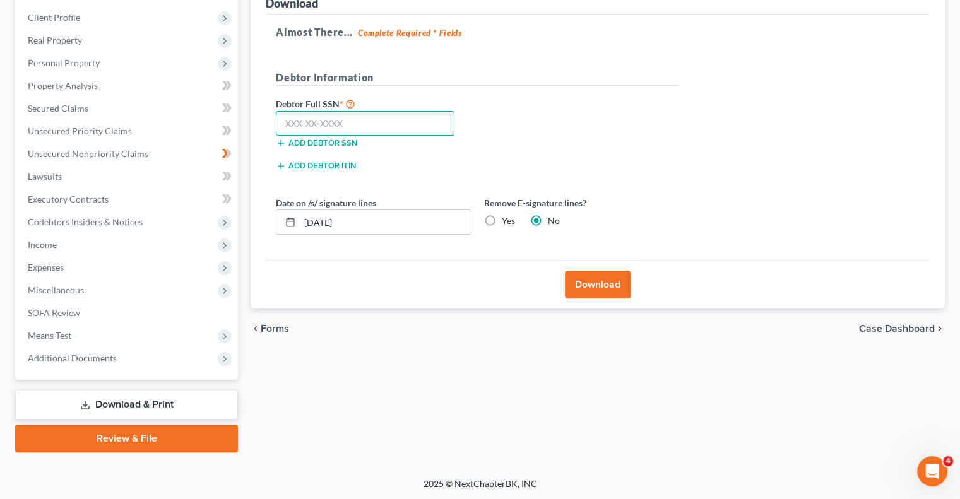
click at [297, 125] on input "text" at bounding box center [365, 123] width 179 height 25
type input "182-84-8707"
click at [589, 283] on button "Download" at bounding box center [598, 285] width 66 height 28
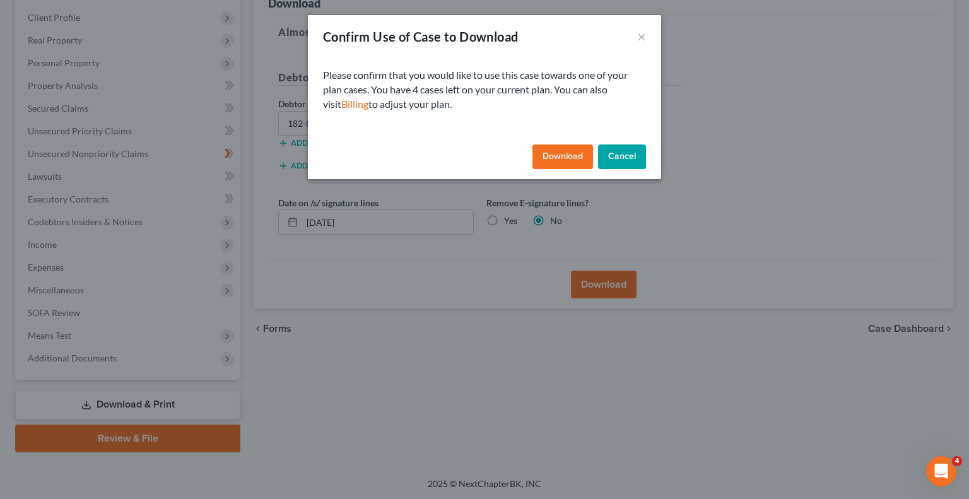
drag, startPoint x: 561, startPoint y: 158, endPoint x: 553, endPoint y: 157, distance: 8.3
click at [553, 157] on button "Download" at bounding box center [562, 156] width 61 height 25
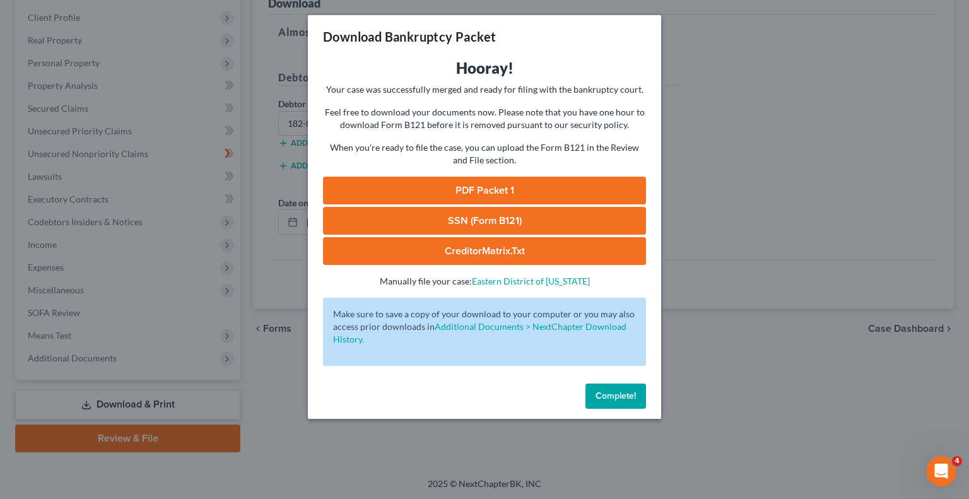
click at [498, 193] on link "PDF Packet 1" at bounding box center [484, 191] width 323 height 28
click at [602, 393] on span "Complete!" at bounding box center [616, 396] width 40 height 11
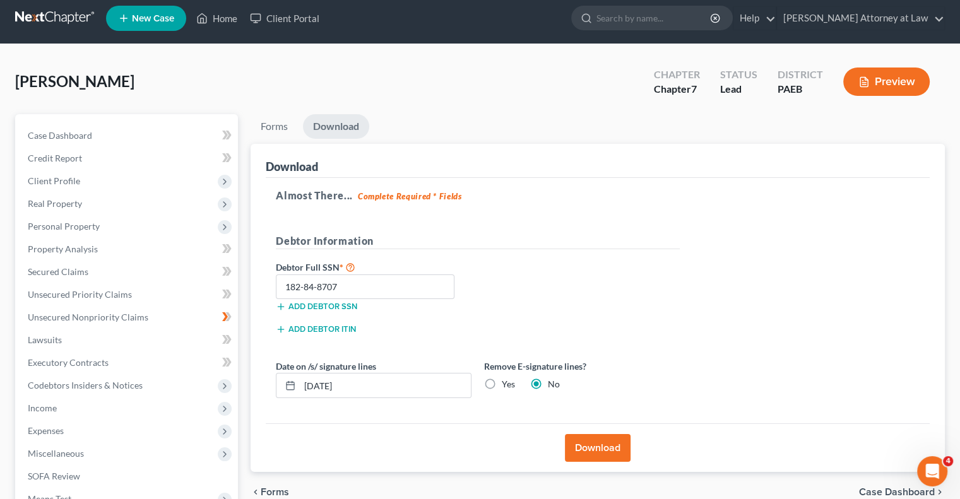
scroll to position [0, 0]
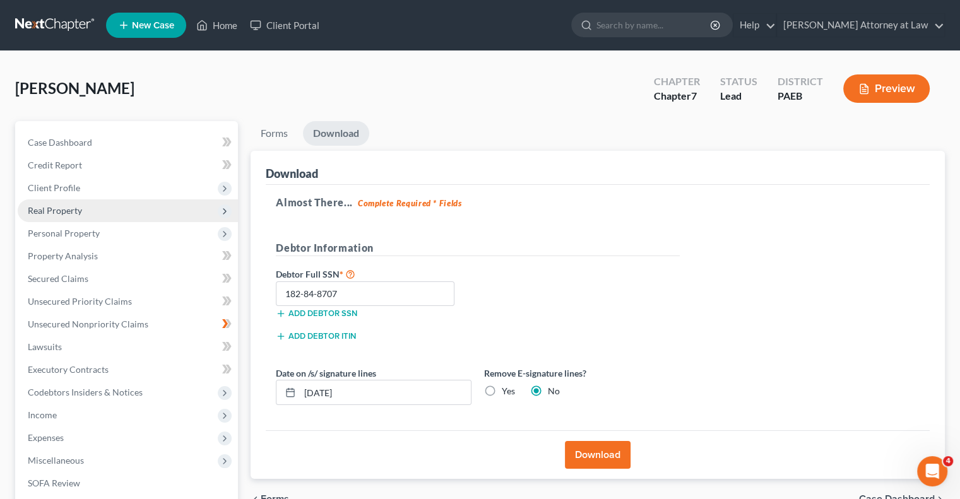
click at [102, 214] on span "Real Property" at bounding box center [128, 210] width 220 height 23
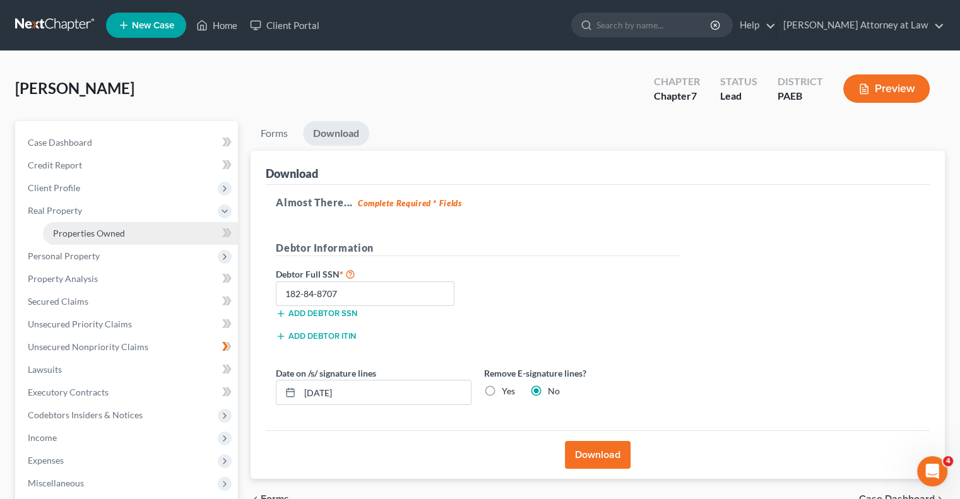
click at [119, 232] on span "Properties Owned" at bounding box center [89, 233] width 72 height 11
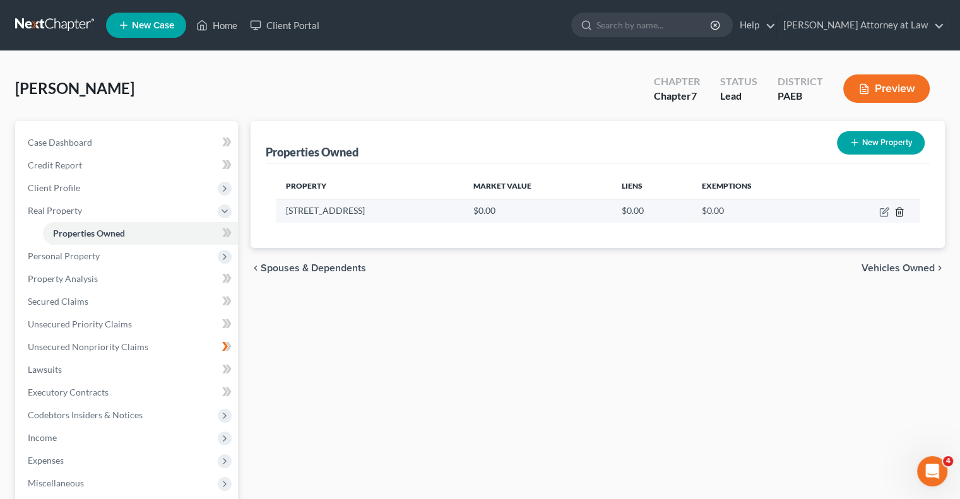
click at [900, 211] on line "button" at bounding box center [900, 212] width 0 height 3
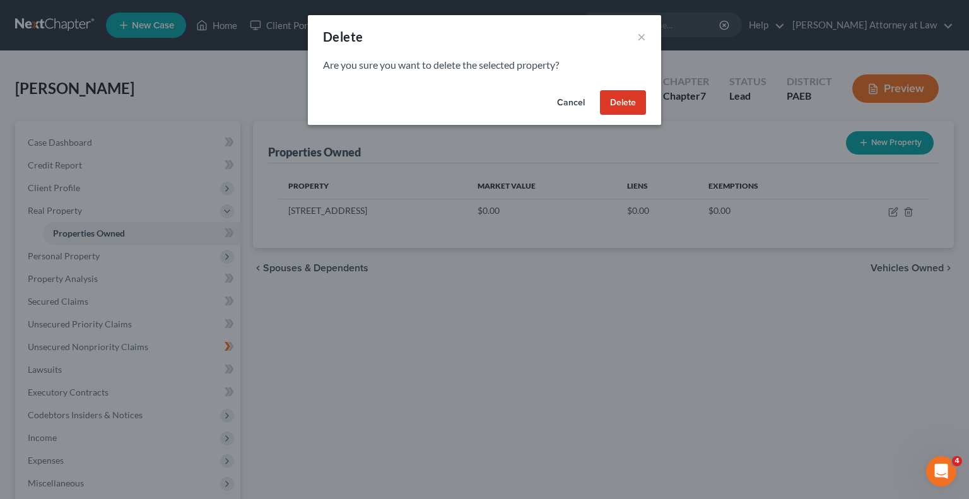
click at [626, 99] on button "Delete" at bounding box center [623, 102] width 46 height 25
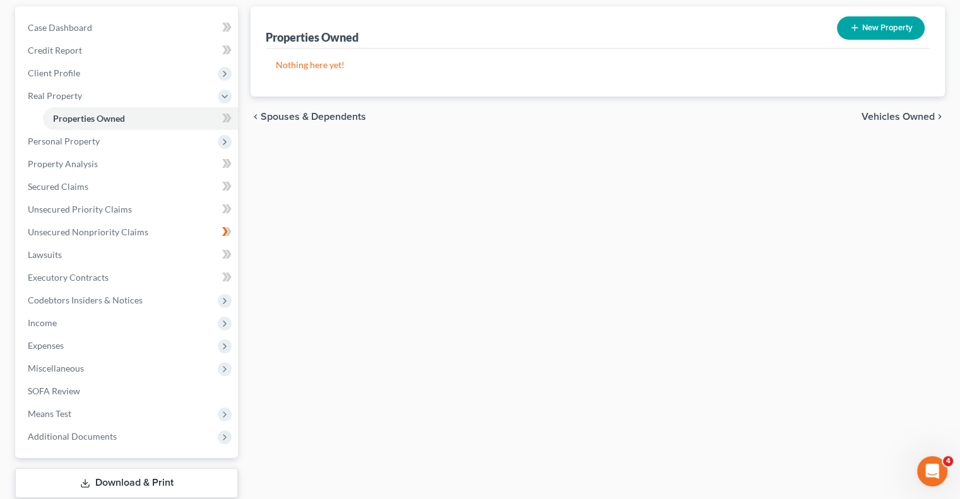
scroll to position [115, 0]
click at [79, 392] on span "SOFA Review" at bounding box center [54, 390] width 52 height 11
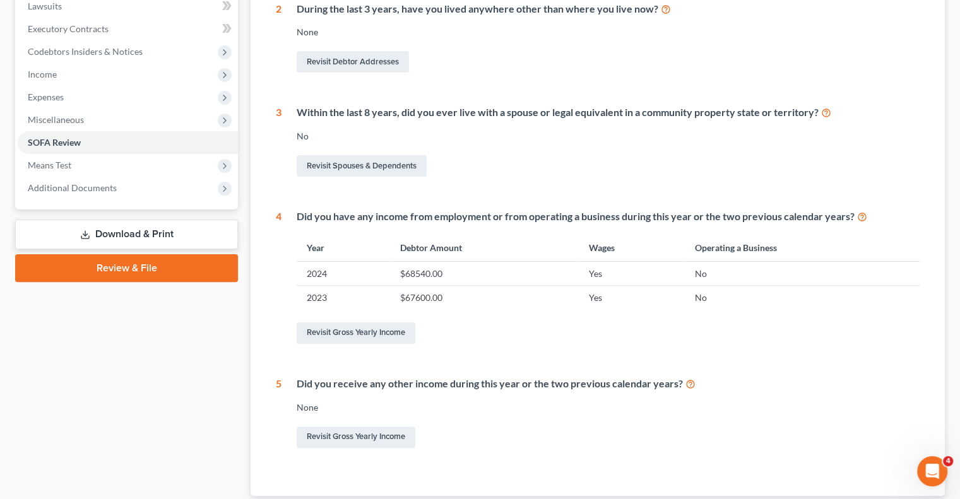
scroll to position [348, 0]
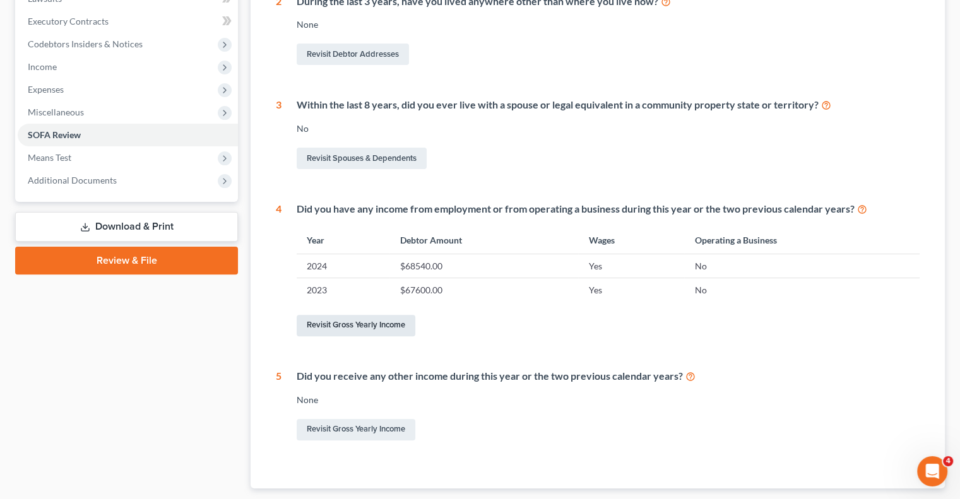
click at [387, 329] on link "Revisit Gross Yearly Income" at bounding box center [356, 325] width 119 height 21
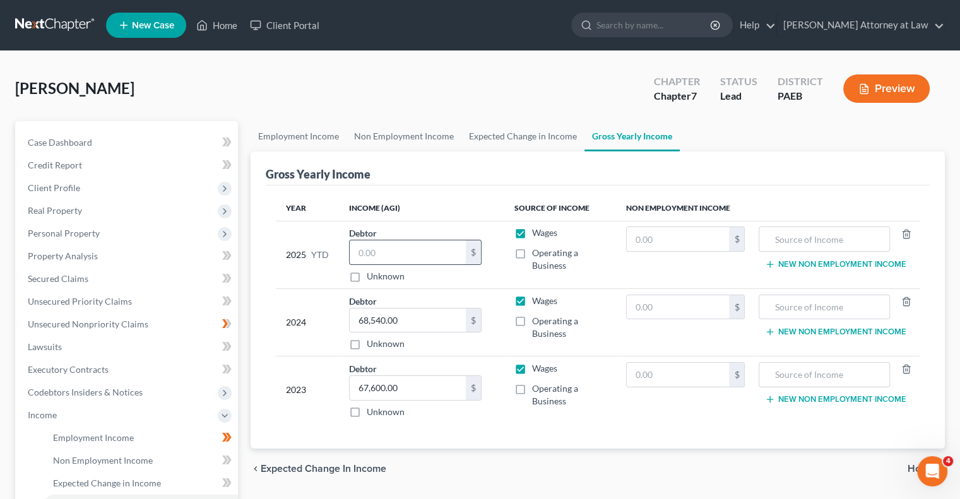
click at [396, 252] on input "text" at bounding box center [407, 252] width 116 height 24
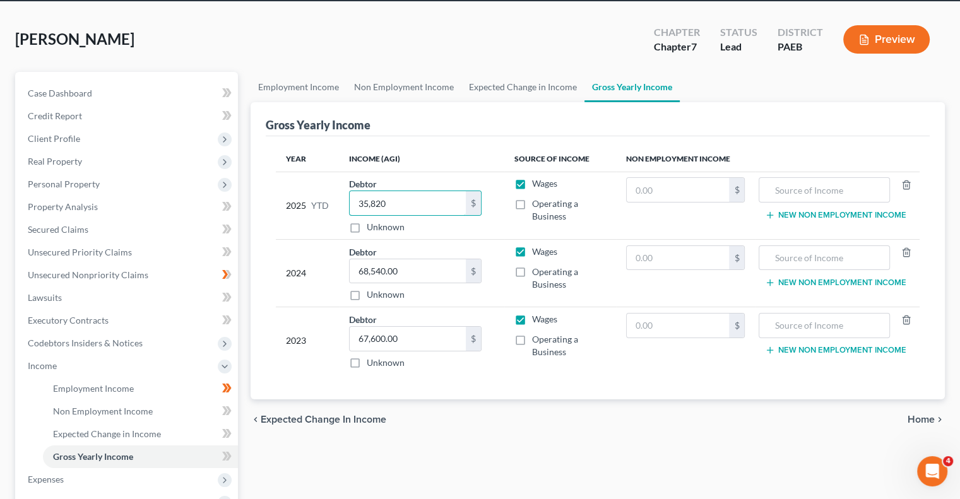
scroll to position [48, 0]
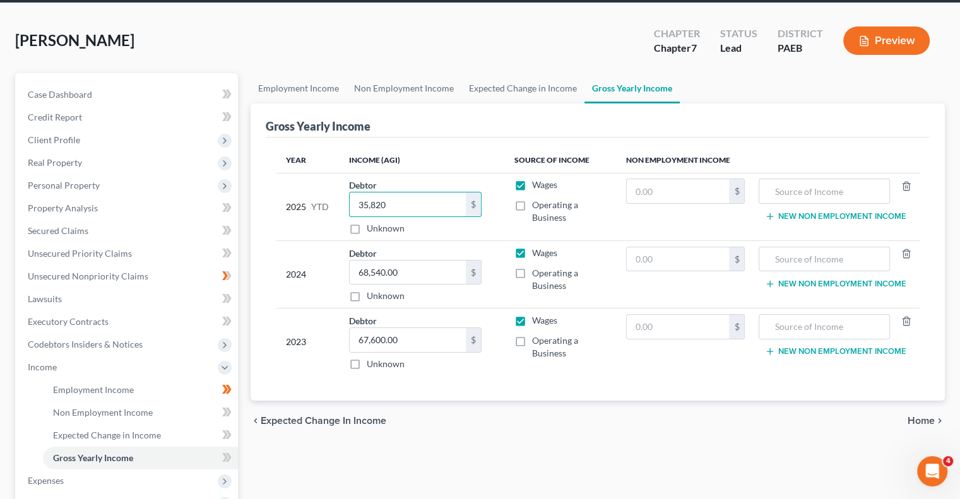
type input "35,820"
click at [625, 471] on div "Employment Income Non Employment Income Expected Change in Income Gross Yearly …" at bounding box center [597, 369] width 707 height 592
click at [48, 369] on span "Income" at bounding box center [42, 366] width 29 height 11
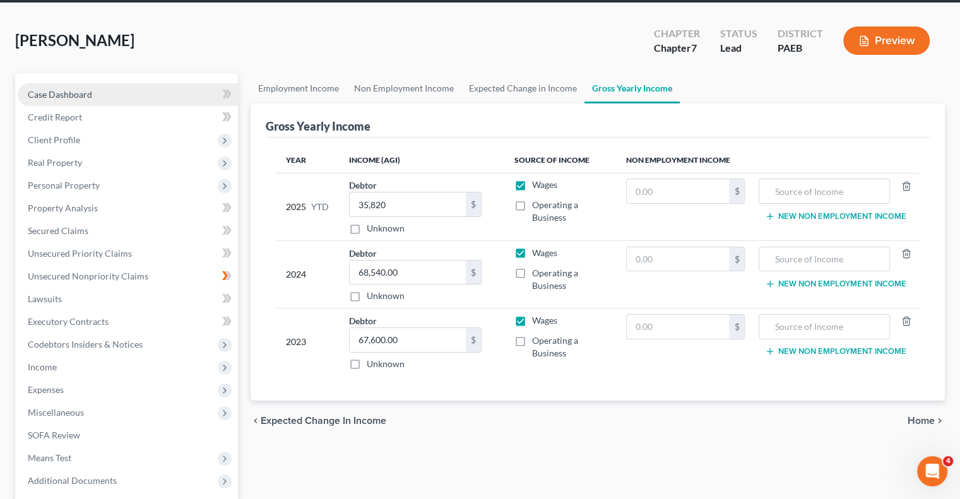
click at [71, 95] on span "Case Dashboard" at bounding box center [60, 94] width 64 height 11
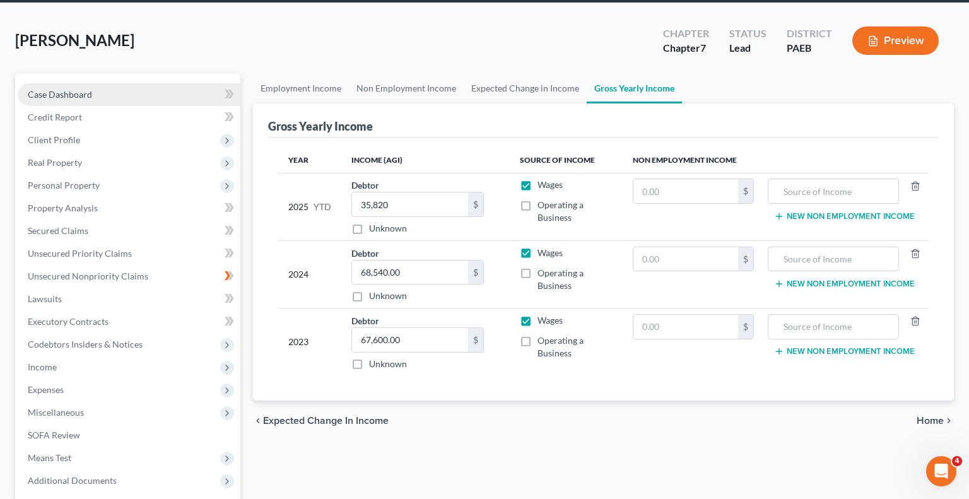
click at [71, 95] on div "Changes have been made to the Gross Yearly Income section. Would you like to sa…" at bounding box center [484, 249] width 969 height 499
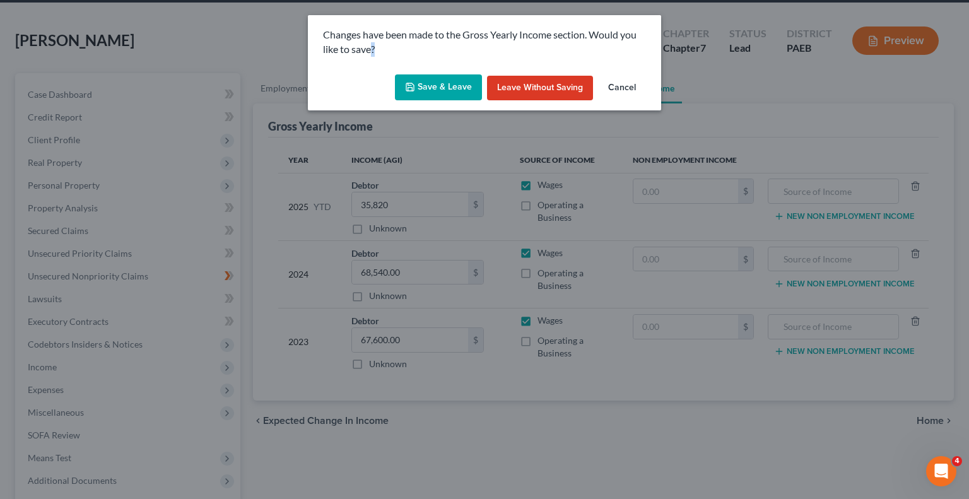
click at [434, 92] on button "Save & Leave" at bounding box center [438, 87] width 87 height 26
